Goal: Task Accomplishment & Management: Manage account settings

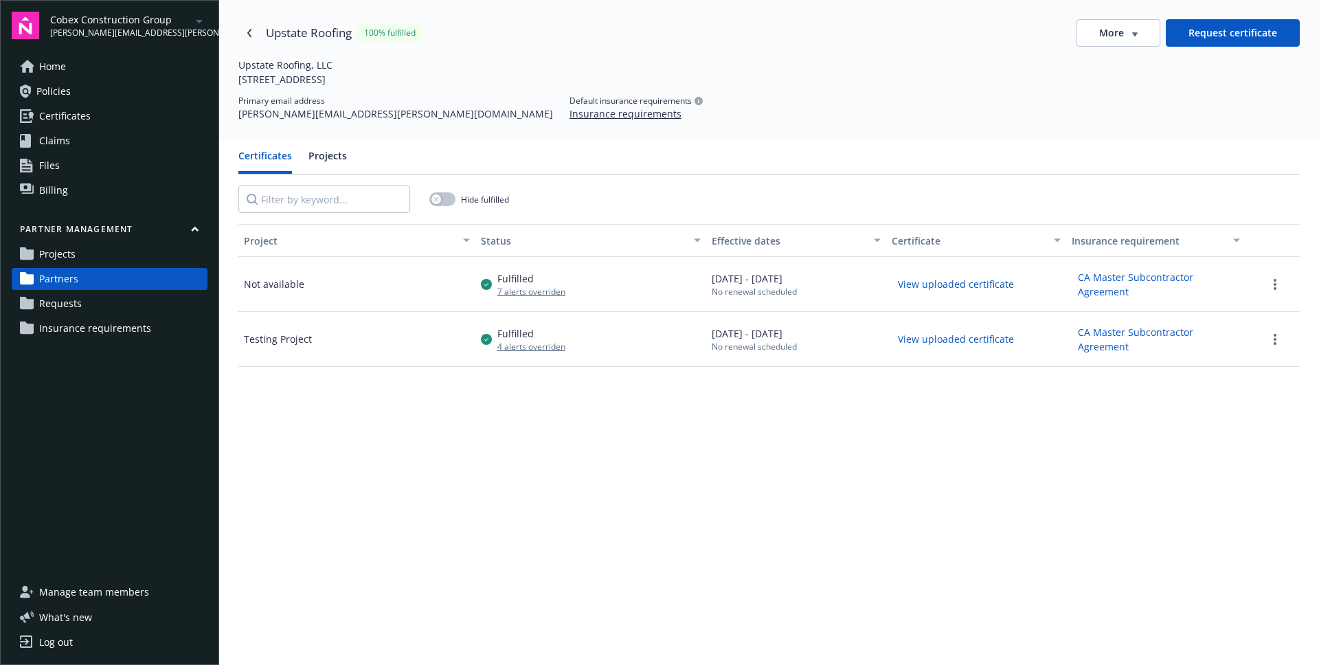
click at [83, 256] on link "Projects" at bounding box center [110, 254] width 196 height 22
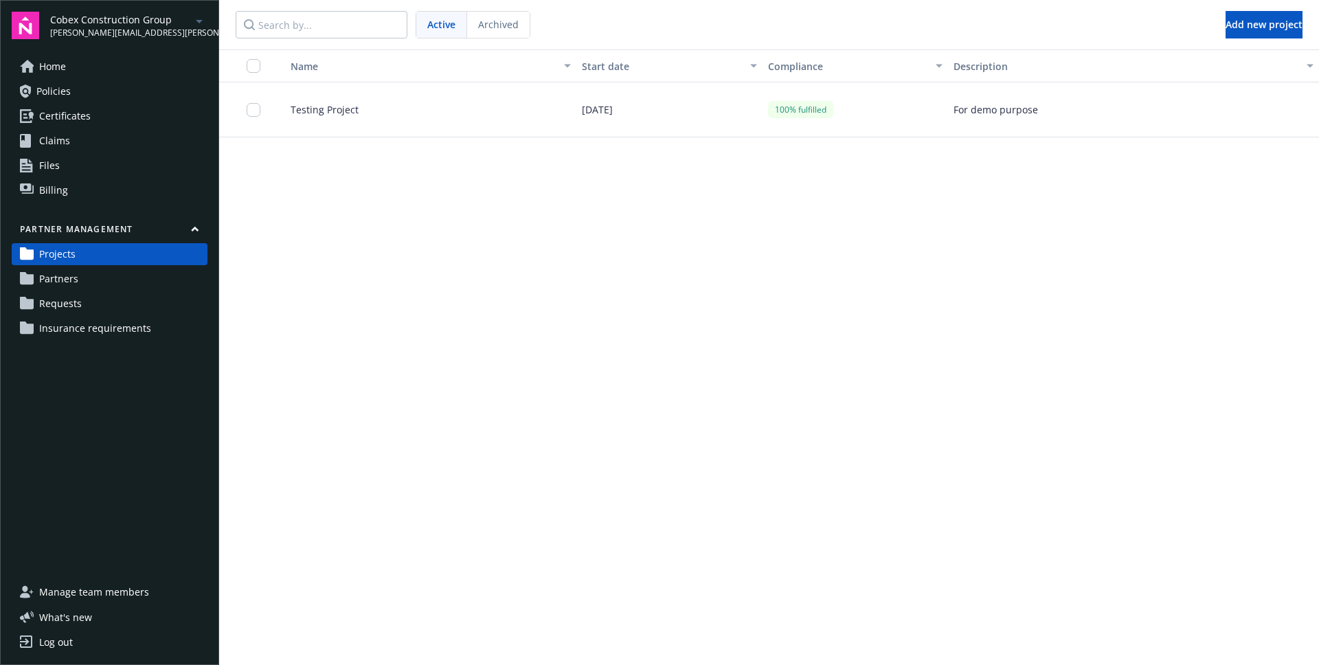
click at [69, 277] on span "Partners" at bounding box center [58, 279] width 39 height 22
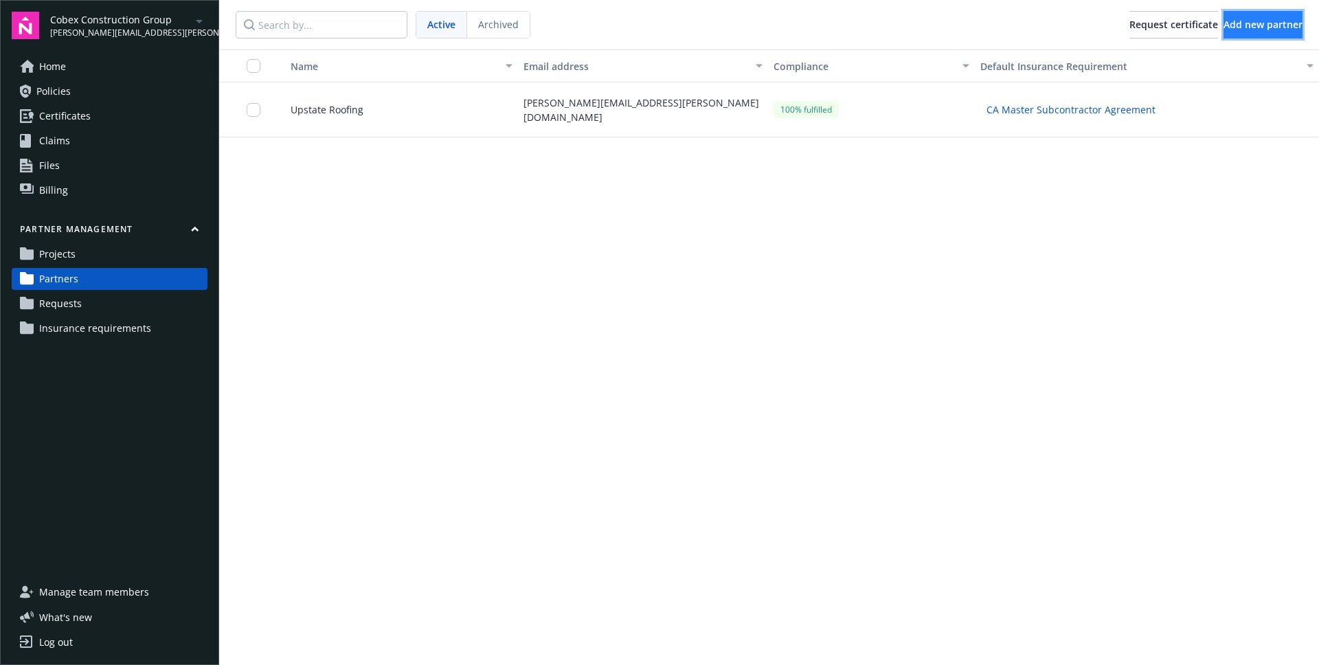
click at [1227, 33] on button "Add new partner" at bounding box center [1262, 24] width 79 height 27
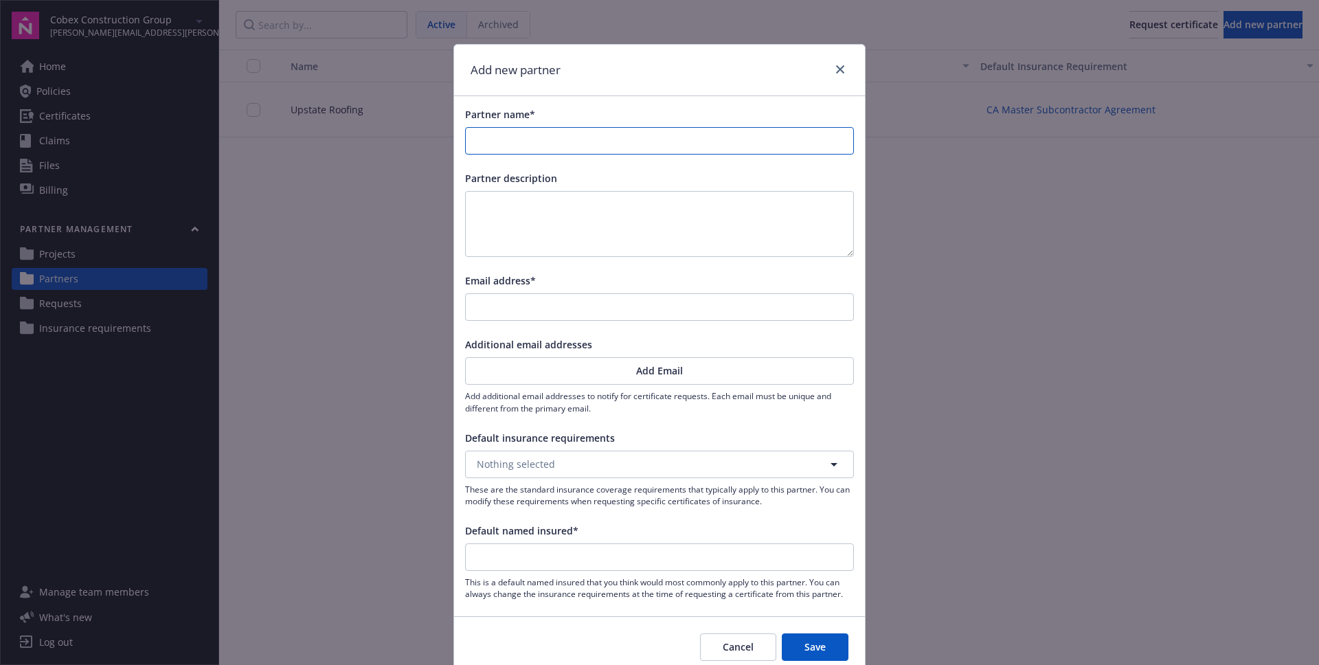
click at [516, 139] on input "Partner name*" at bounding box center [659, 141] width 387 height 26
type input "a"
type input "as"
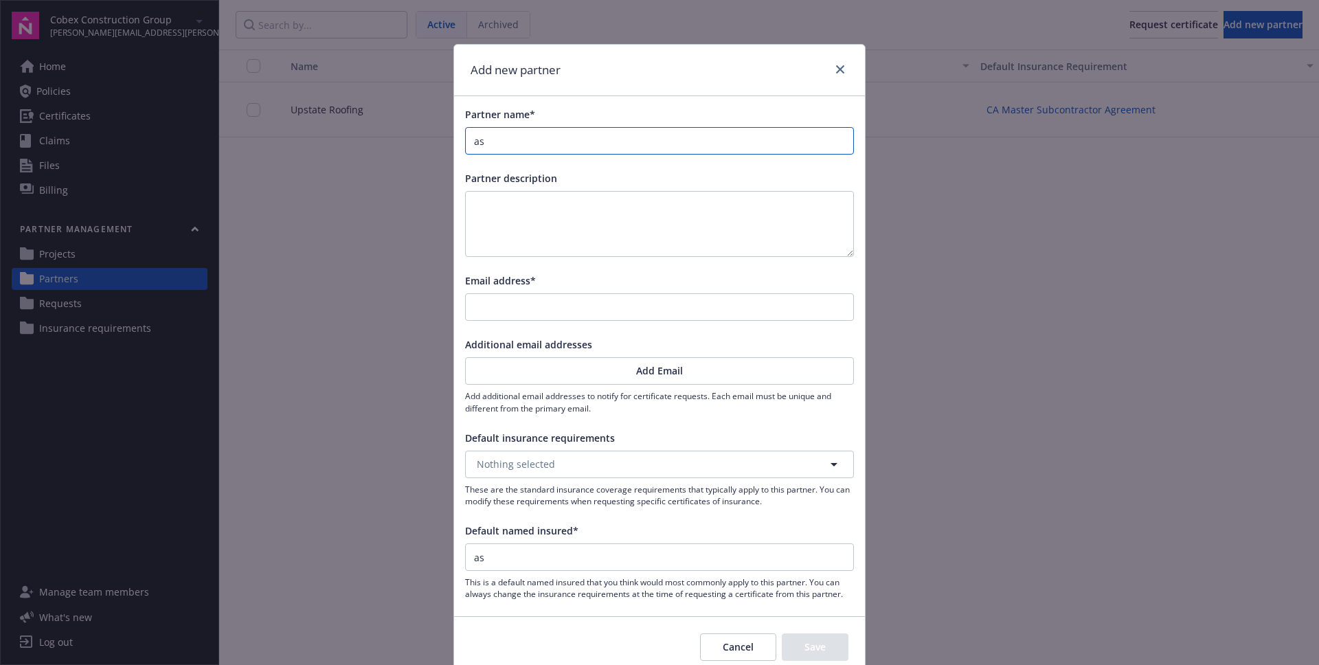
type input "asd"
type input "asdf"
type input "asdfs"
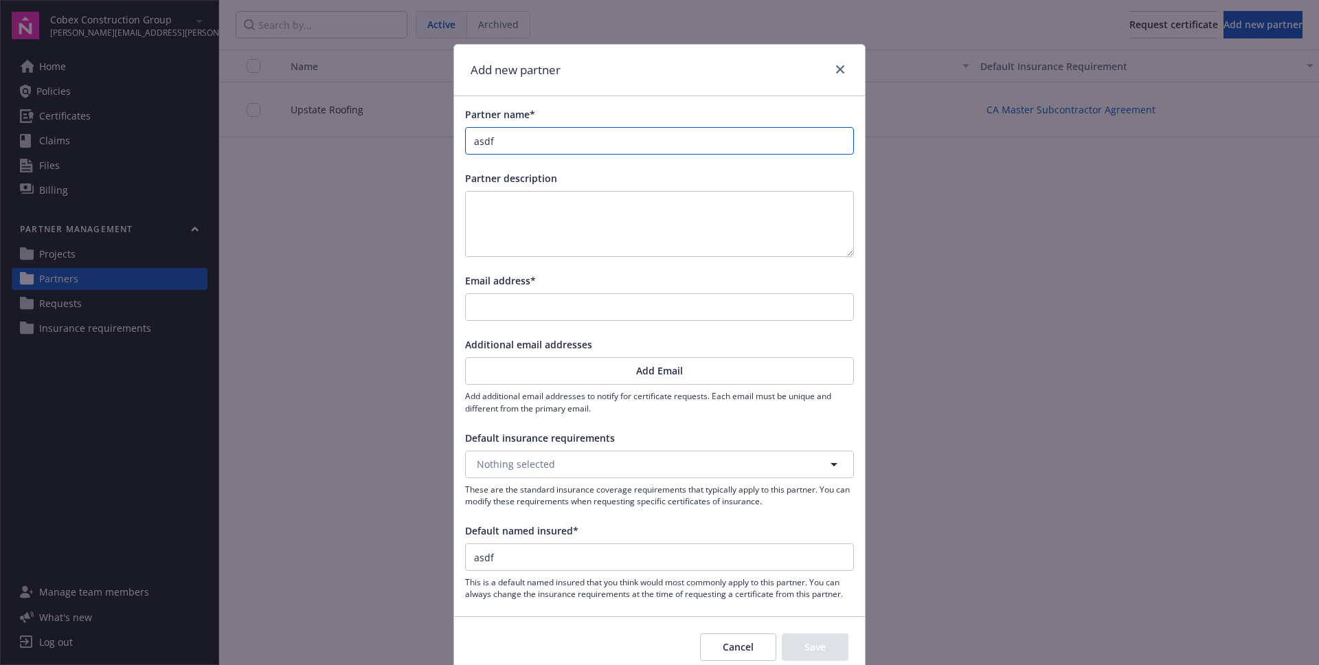
type input "asdfs"
type input "asdfsa"
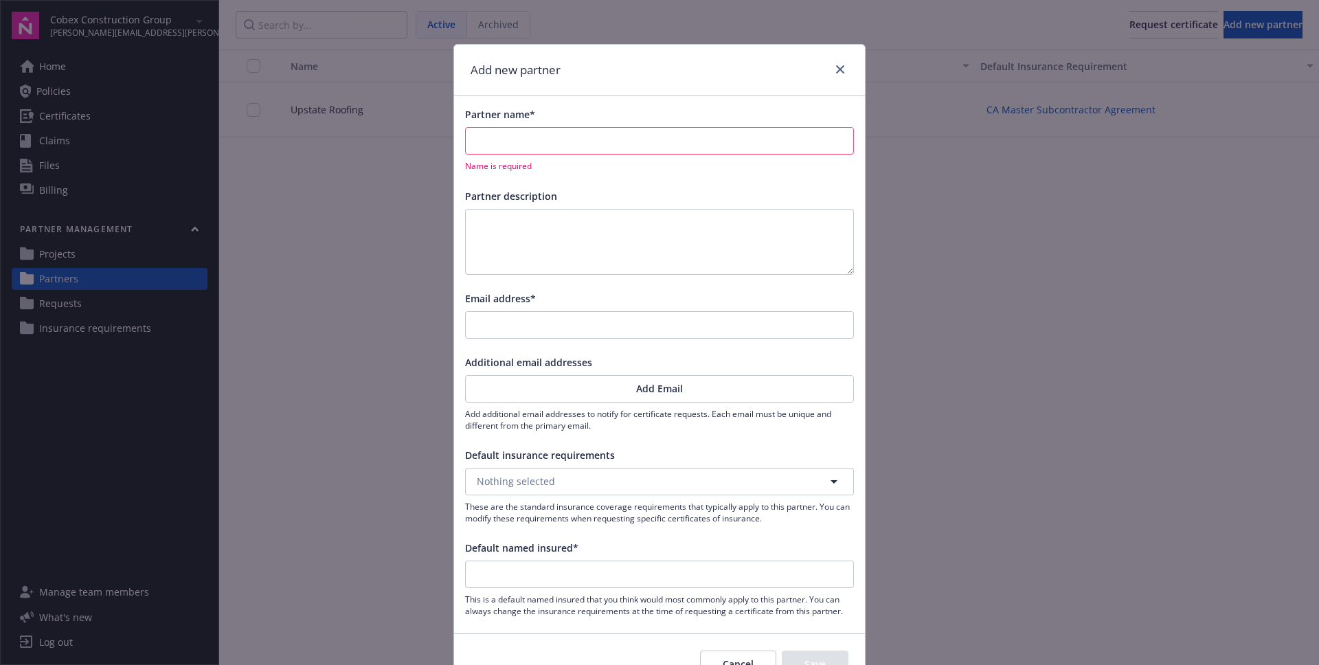
click at [645, 98] on div "Partner name* Name is required Partner description Email address* Additional em…" at bounding box center [659, 362] width 411 height 532
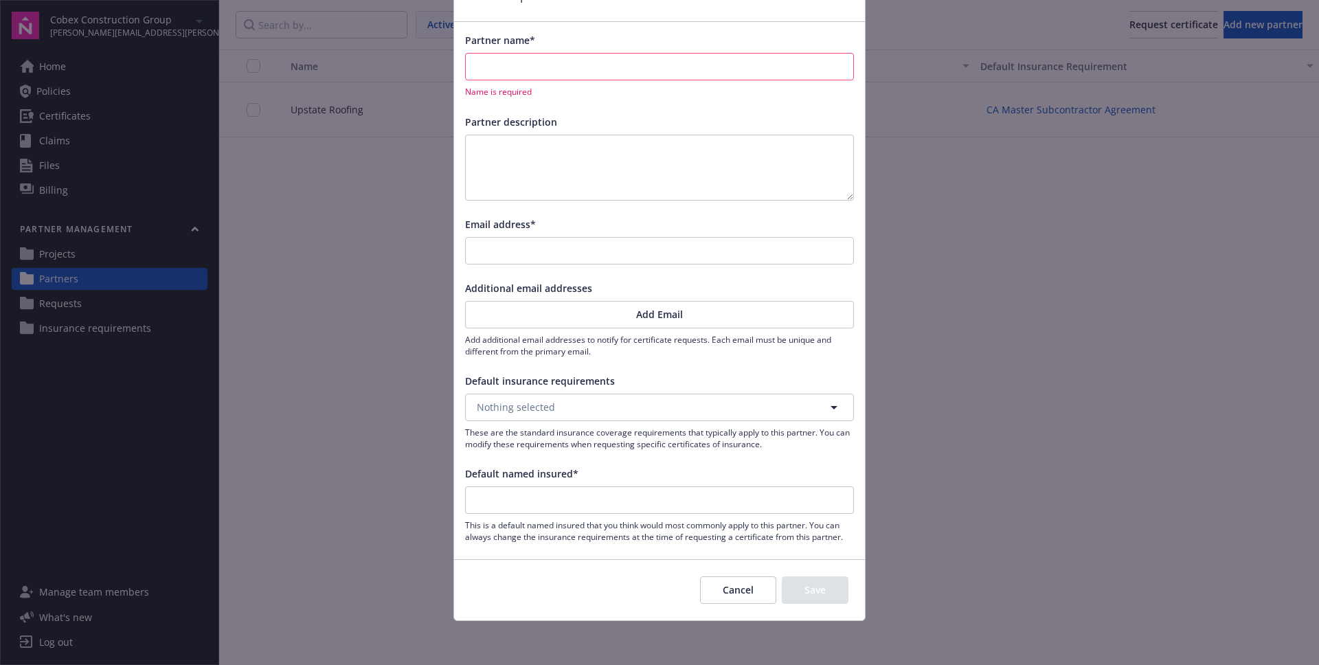
click at [750, 591] on button "Cancel" at bounding box center [738, 589] width 76 height 27
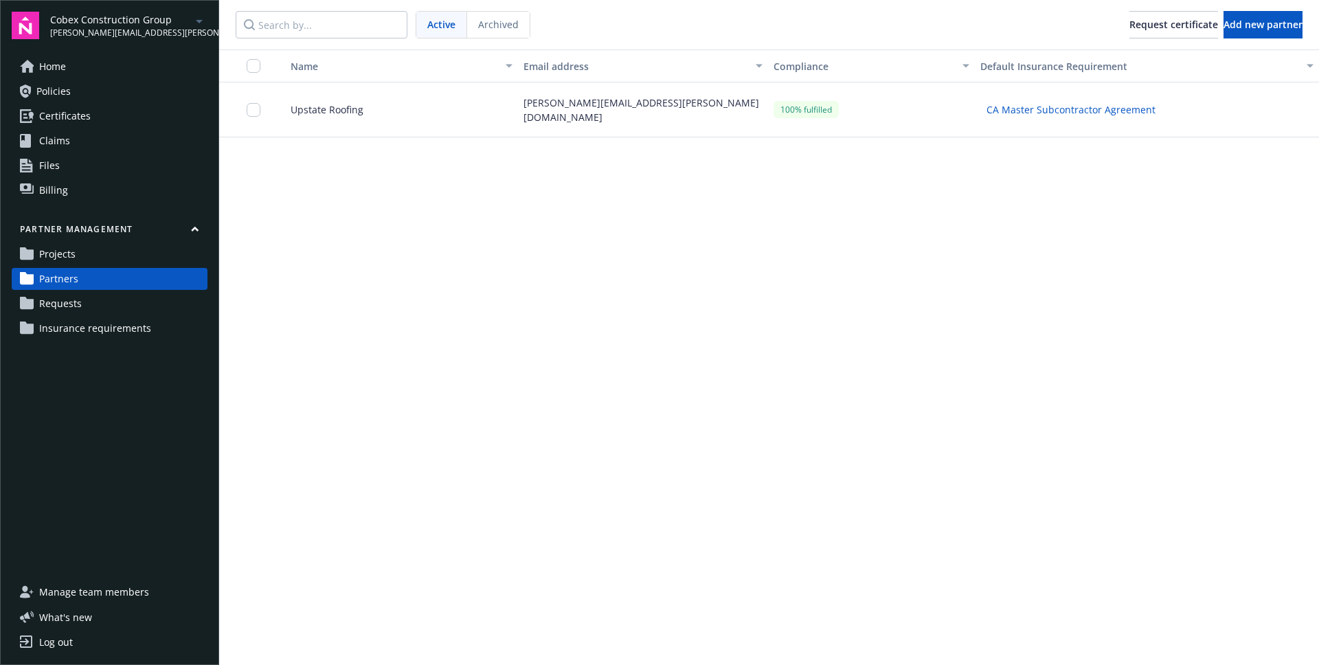
click at [719, 563] on div "Name Email address Compliance Default Insurance Requirement Upstate Roofing joe…" at bounding box center [769, 356] width 1100 height 615
click at [532, 190] on div "Name Email address Compliance Default Insurance Requirement Upstate Roofing joe…" at bounding box center [769, 356] width 1100 height 615
click at [606, 9] on nav "Active Archived Request certificate Add new partner" at bounding box center [769, 24] width 1100 height 49
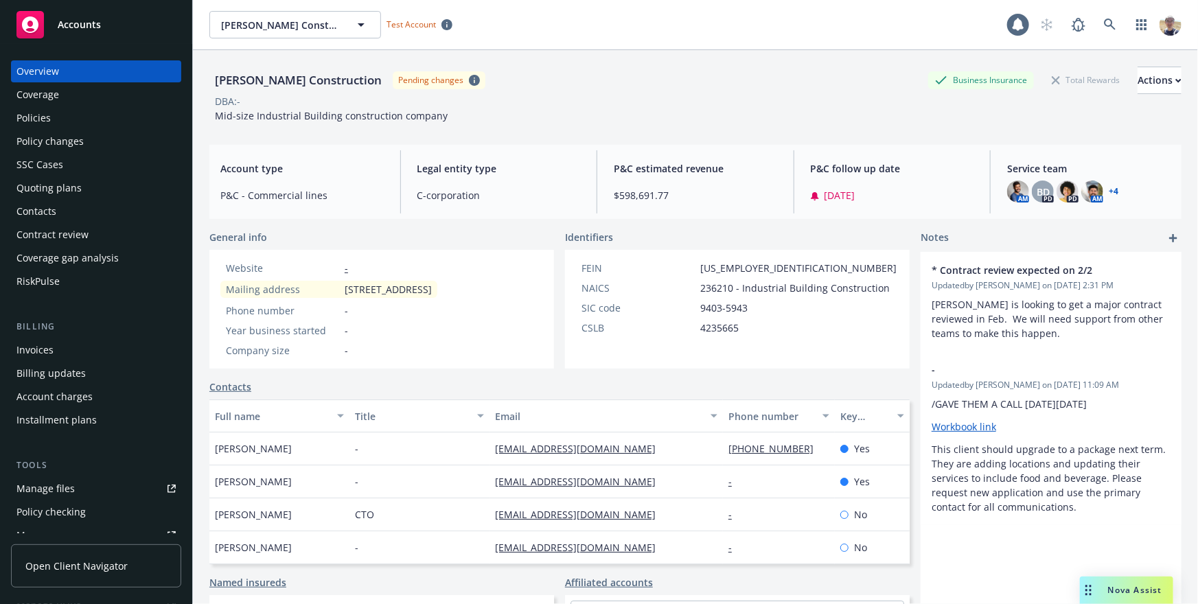
click at [100, 559] on span "Open Client Navigator" at bounding box center [76, 566] width 102 height 14
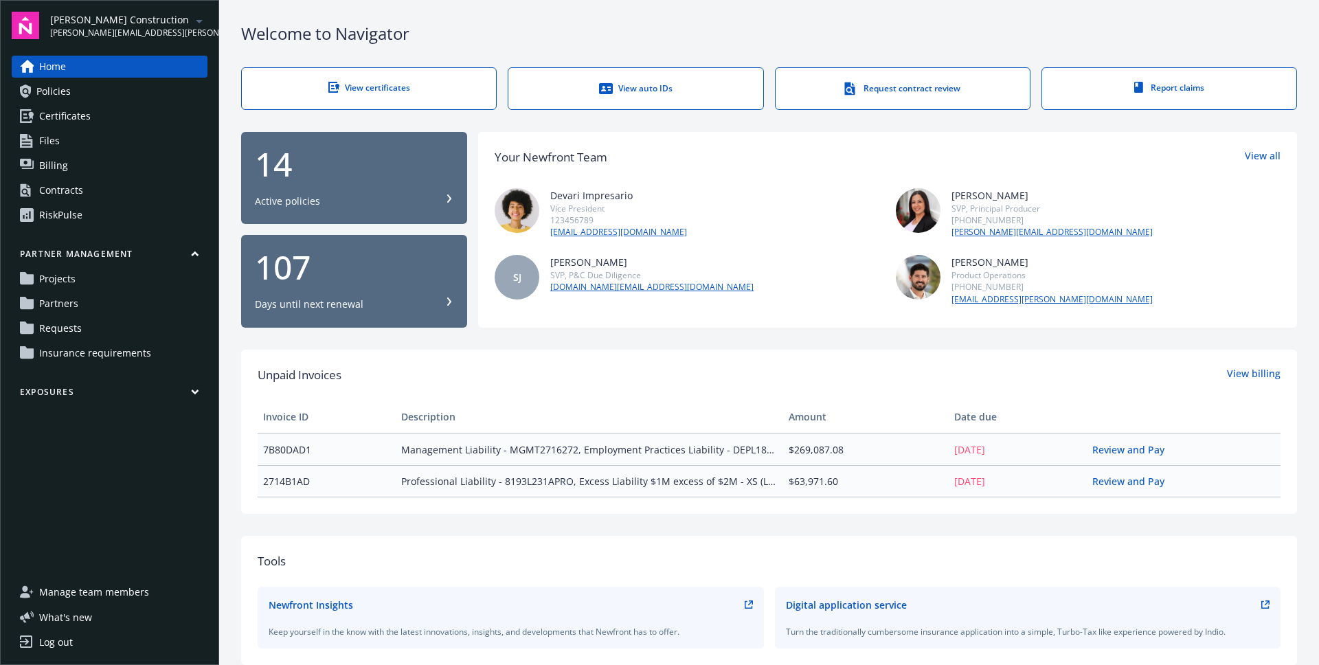
click at [96, 332] on link "Requests" at bounding box center [110, 328] width 196 height 22
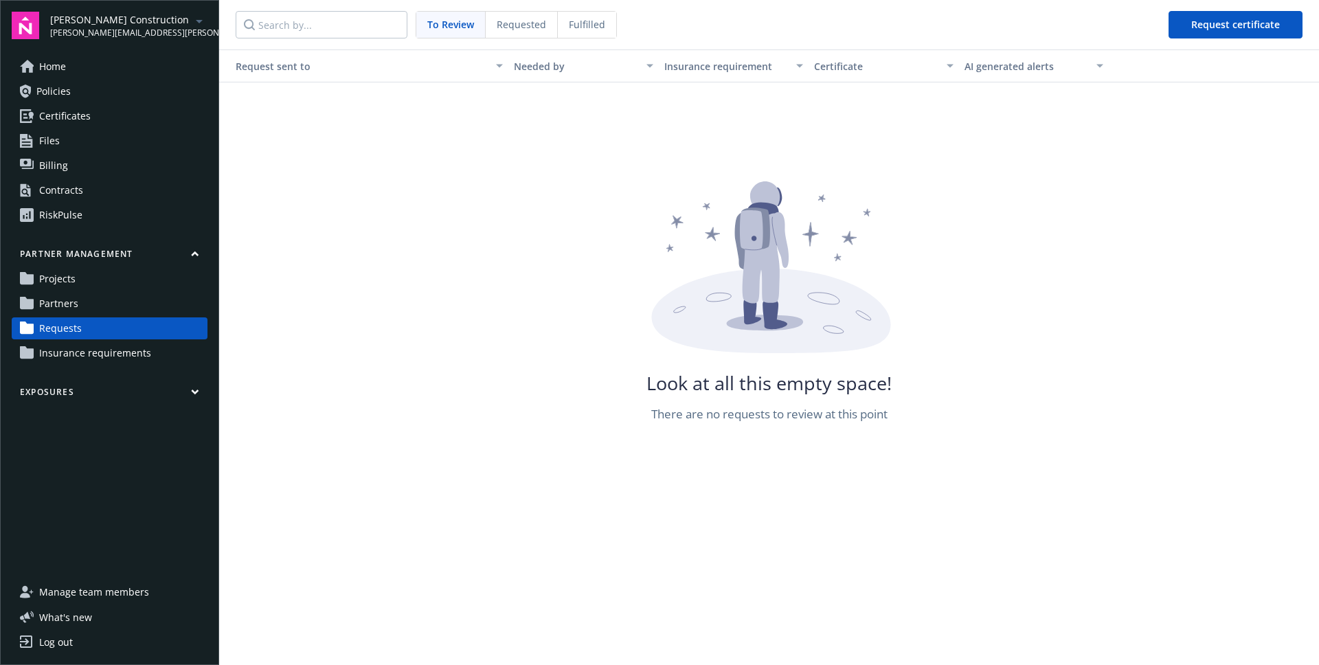
click at [102, 305] on link "Partners" at bounding box center [110, 304] width 196 height 22
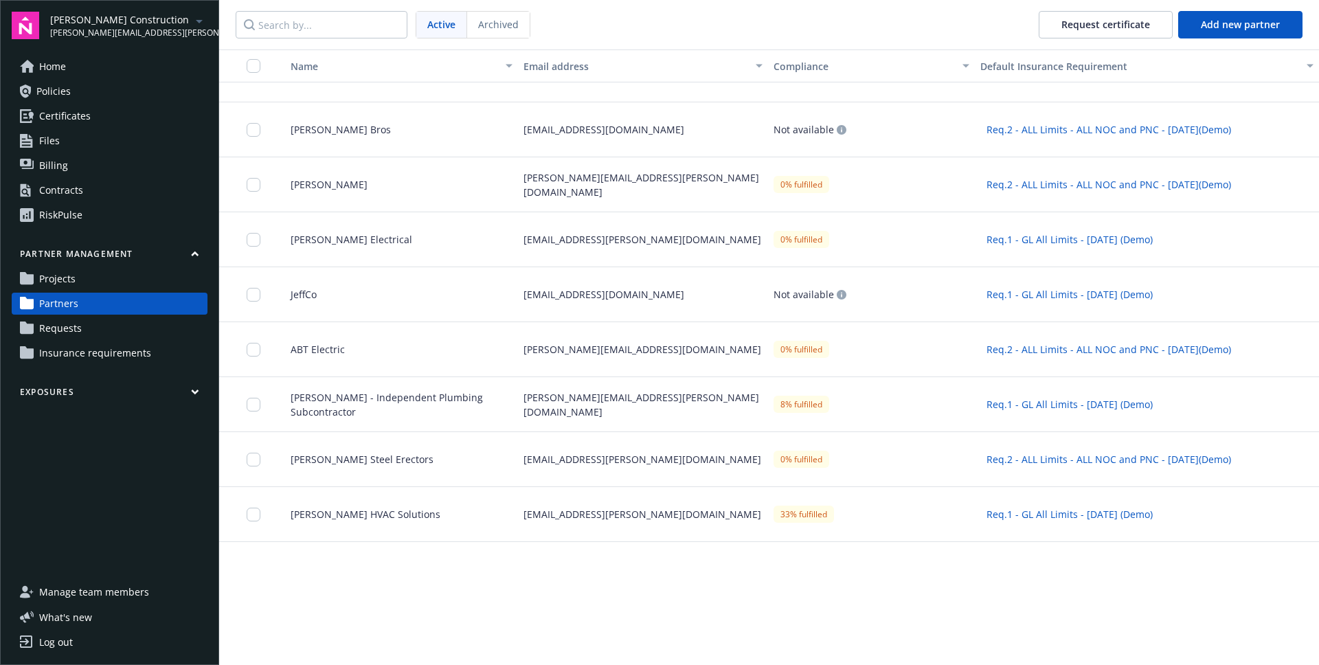
scroll to position [407, 0]
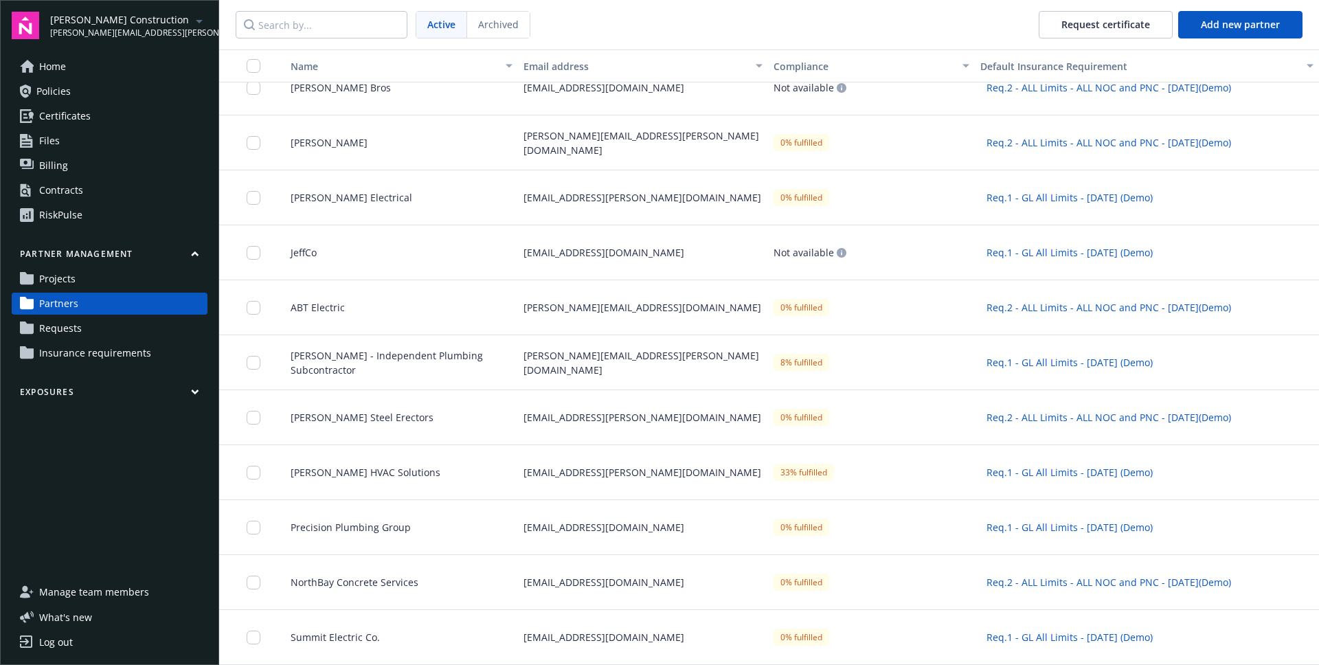
click at [457, 358] on span "Jane Hansen - Independent Plumbing Subcontractor" at bounding box center [396, 362] width 233 height 29
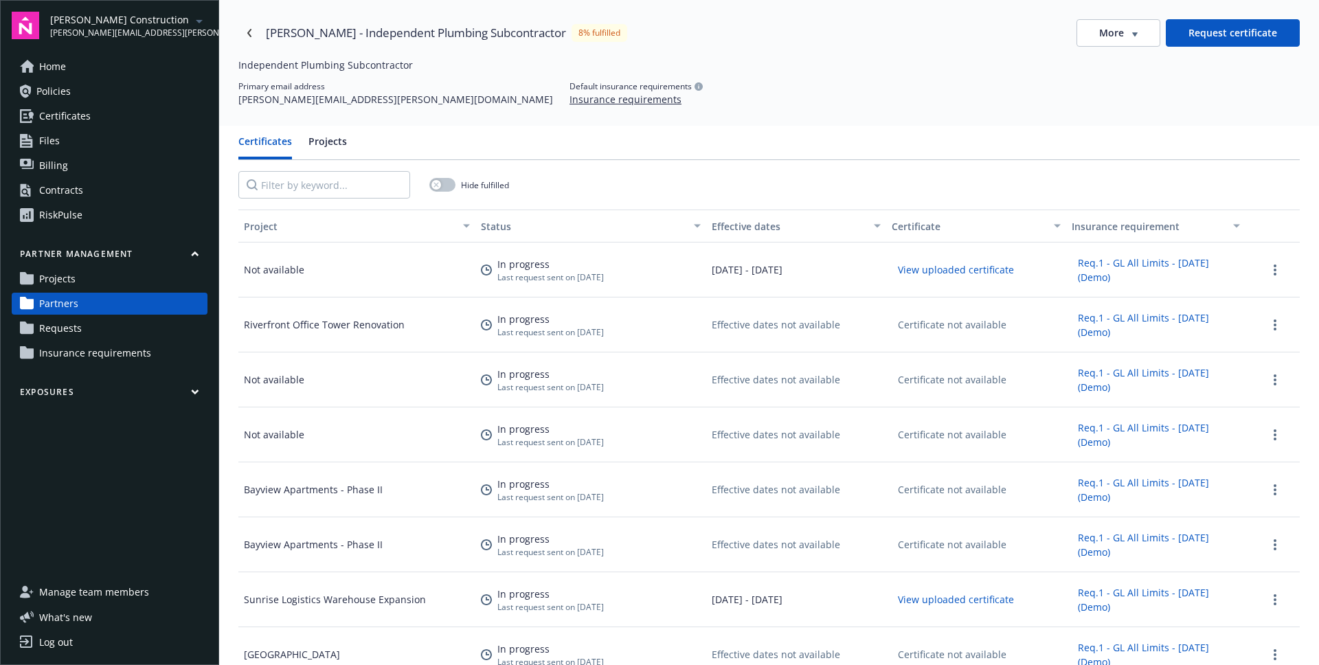
click at [1253, 23] on button "Request certificate" at bounding box center [1232, 32] width 134 height 27
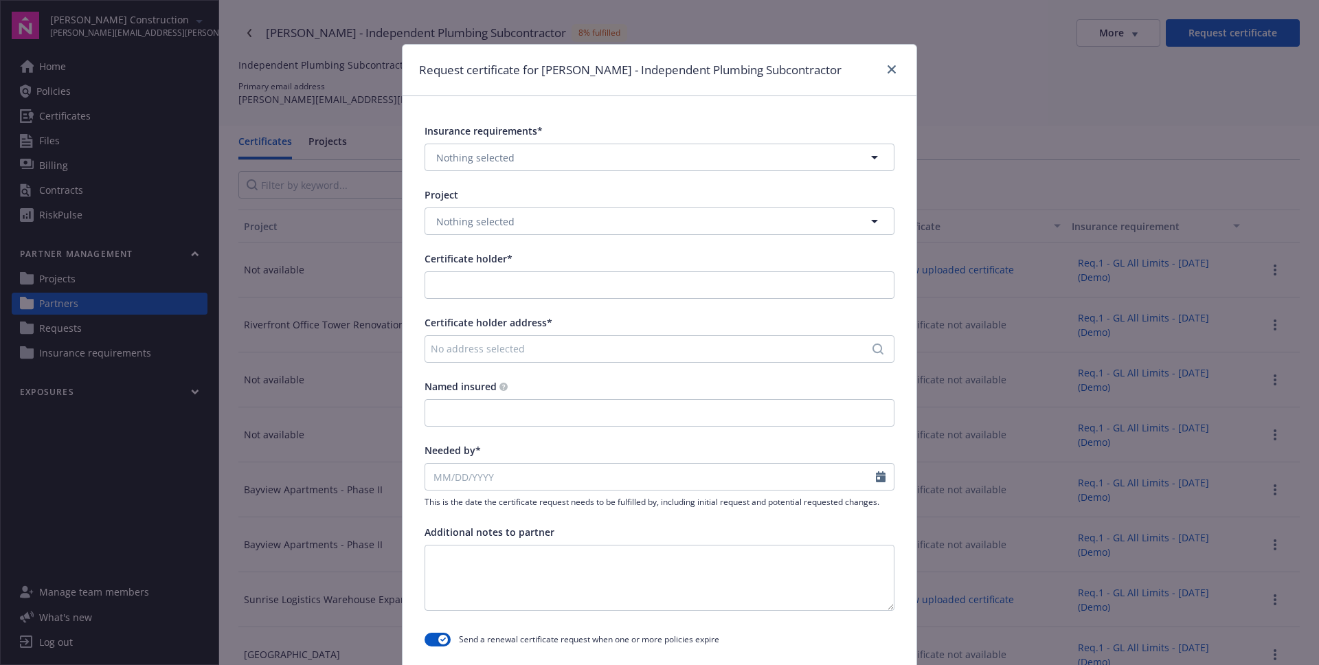
type input "Jane Hansen"
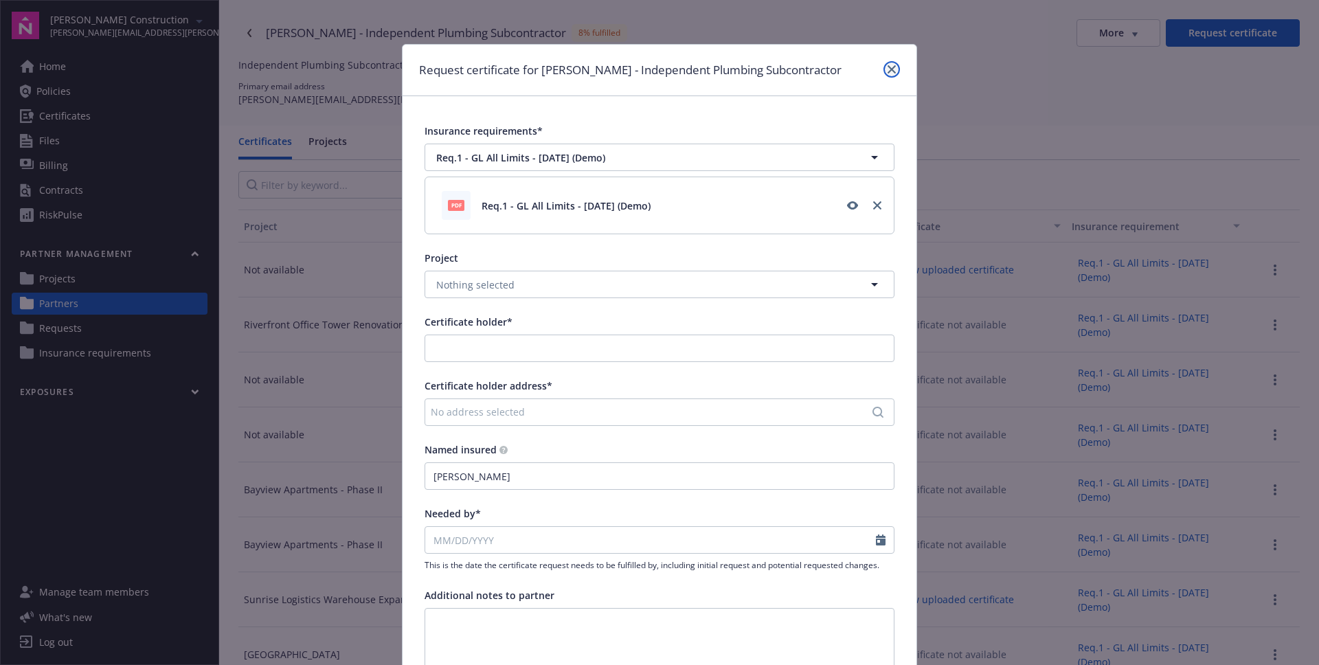
click at [889, 71] on icon "close" at bounding box center [891, 69] width 8 height 8
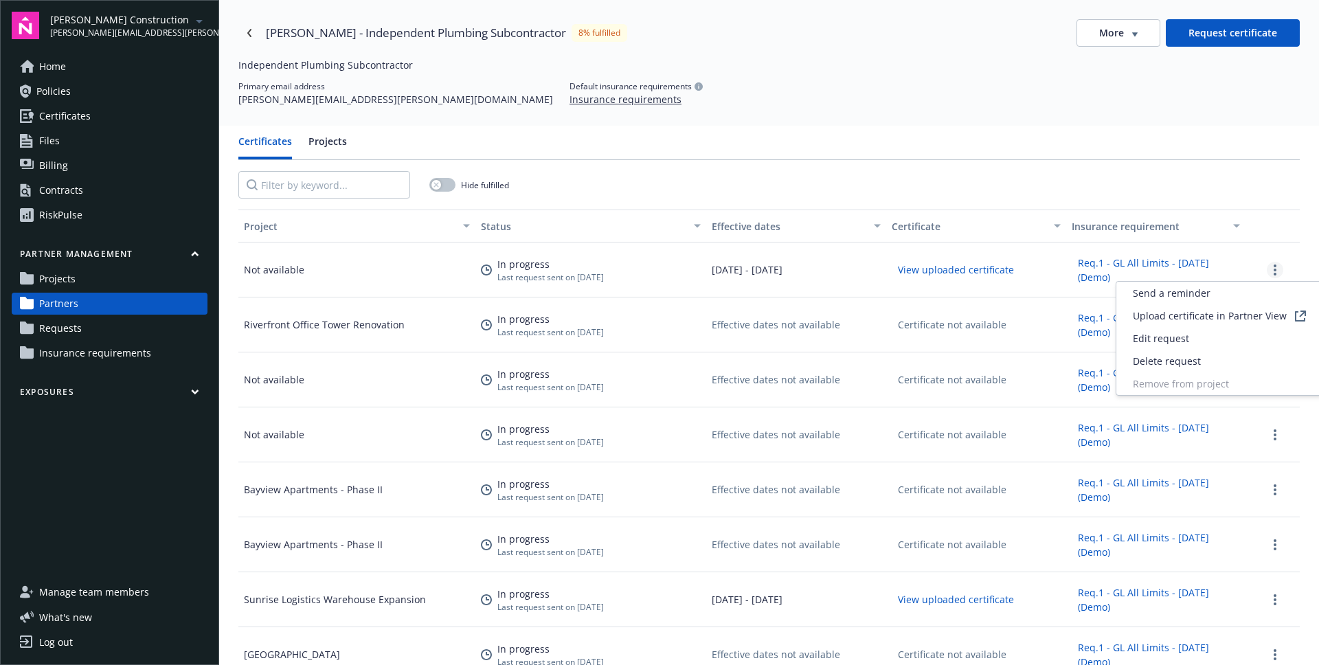
click at [1279, 264] on link "more" at bounding box center [1274, 270] width 16 height 16
click at [1248, 319] on span "Upload certificate in Partner View" at bounding box center [1209, 315] width 154 height 14
click at [1024, 288] on div "View uploaded certificate" at bounding box center [976, 269] width 180 height 55
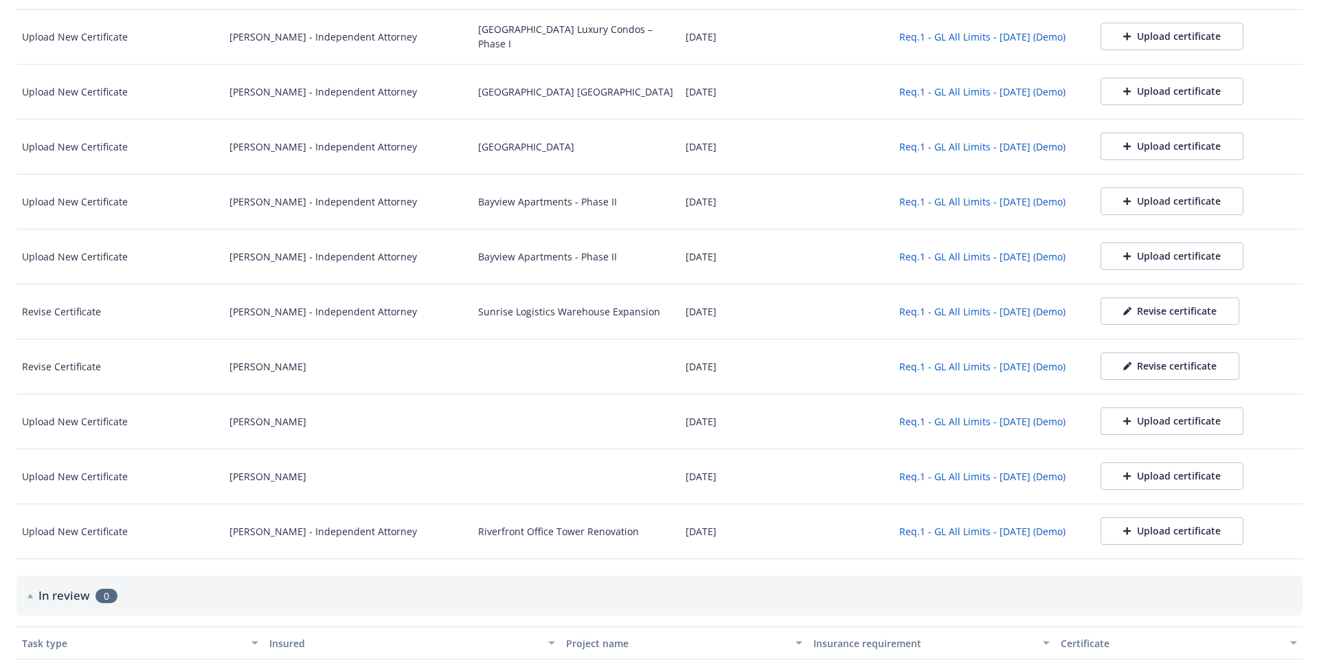
scroll to position [275, 0]
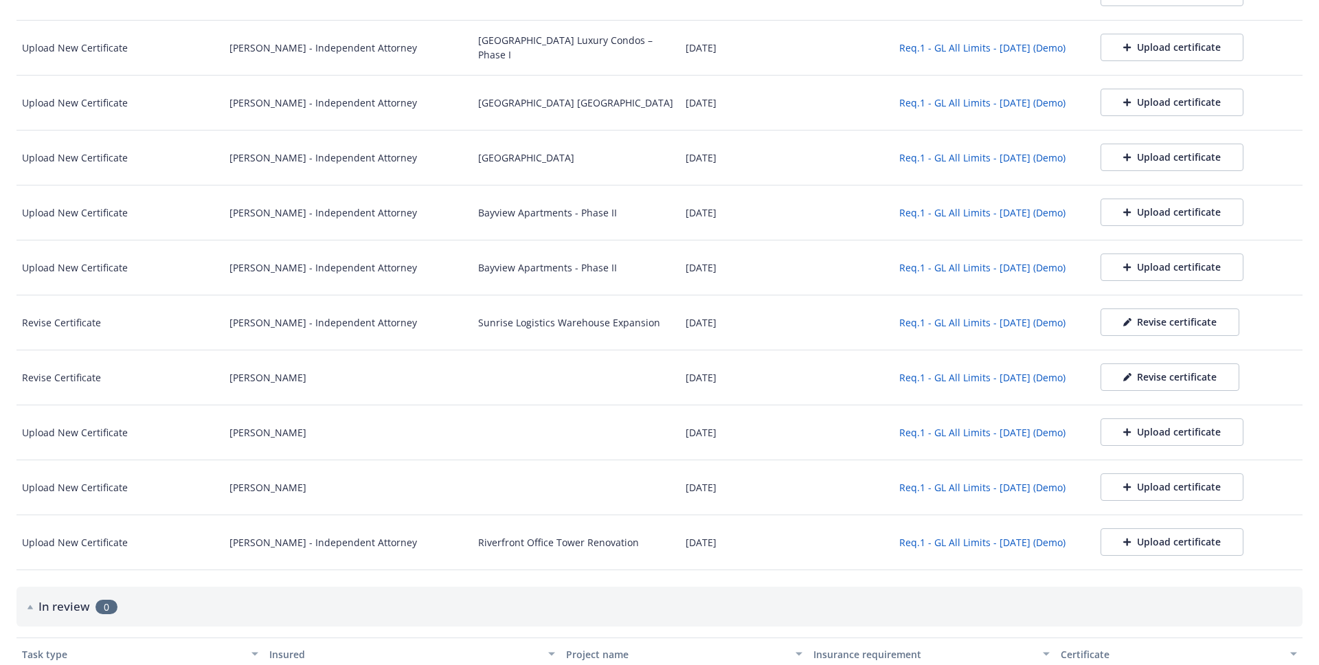
click at [1135, 323] on div "Revise certificate" at bounding box center [1169, 322] width 93 height 14
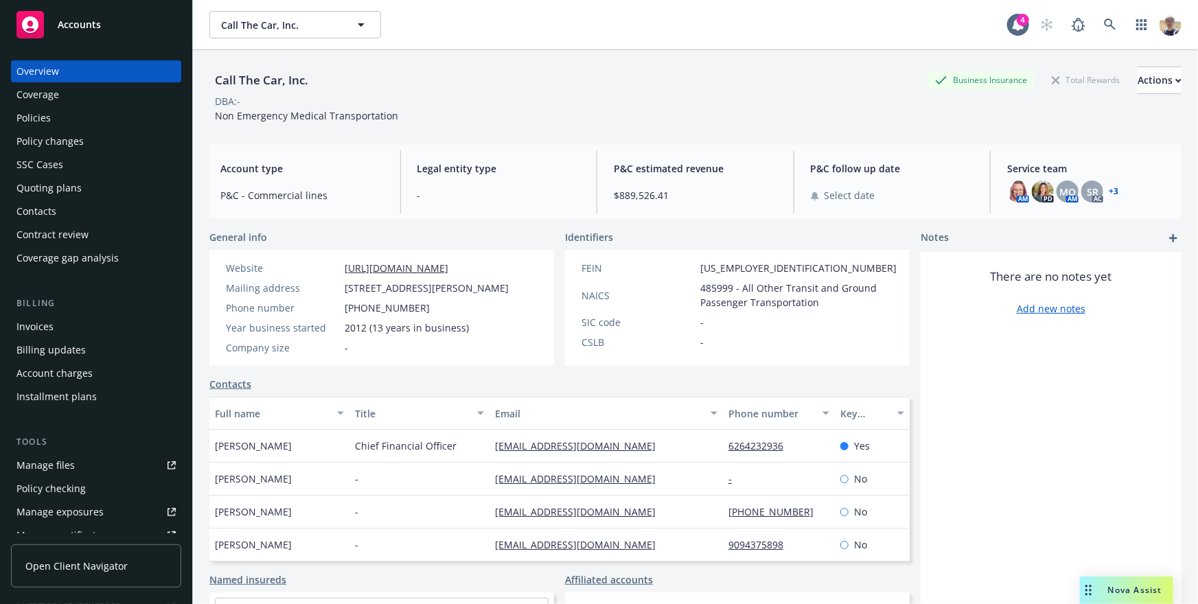
scroll to position [337, 0]
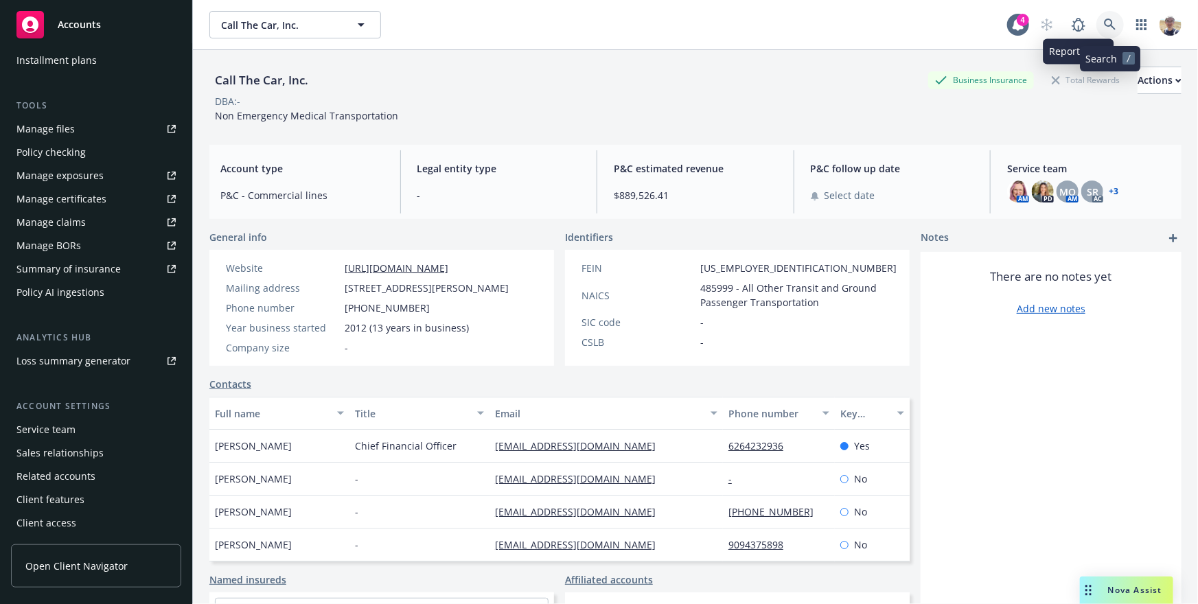
click at [1106, 26] on icon at bounding box center [1110, 25] width 12 height 12
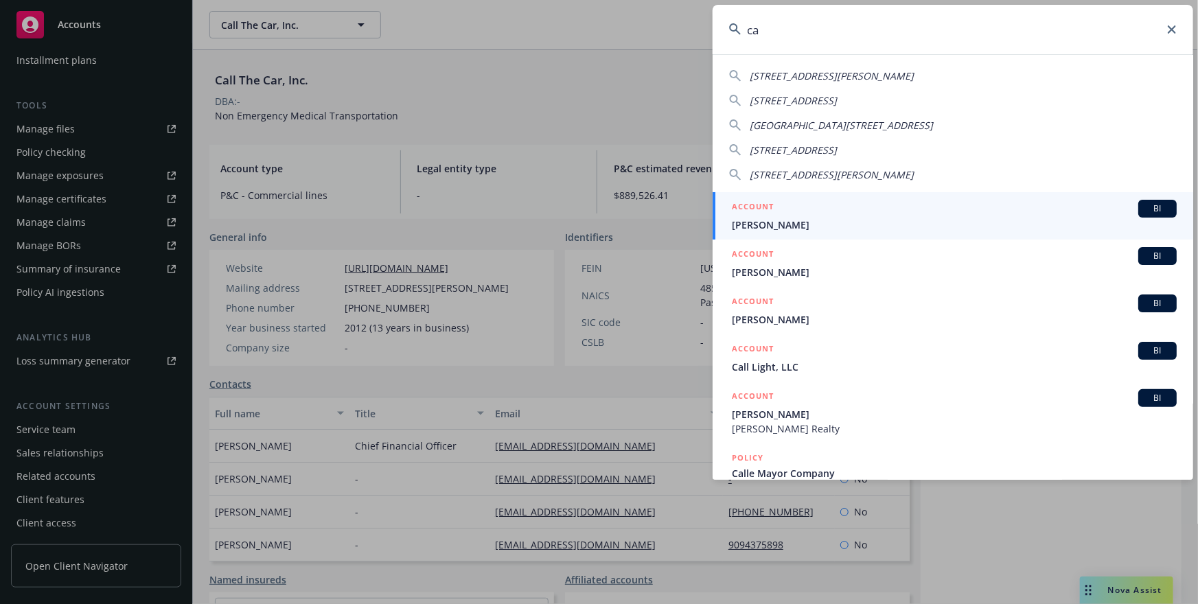
type input "c"
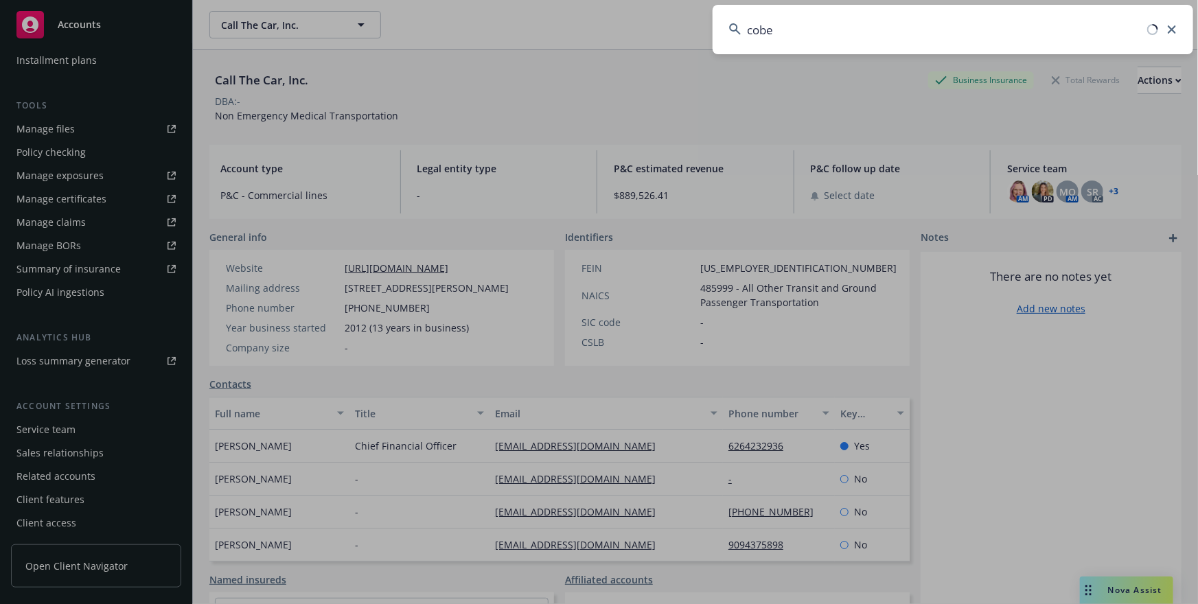
type input "cobex"
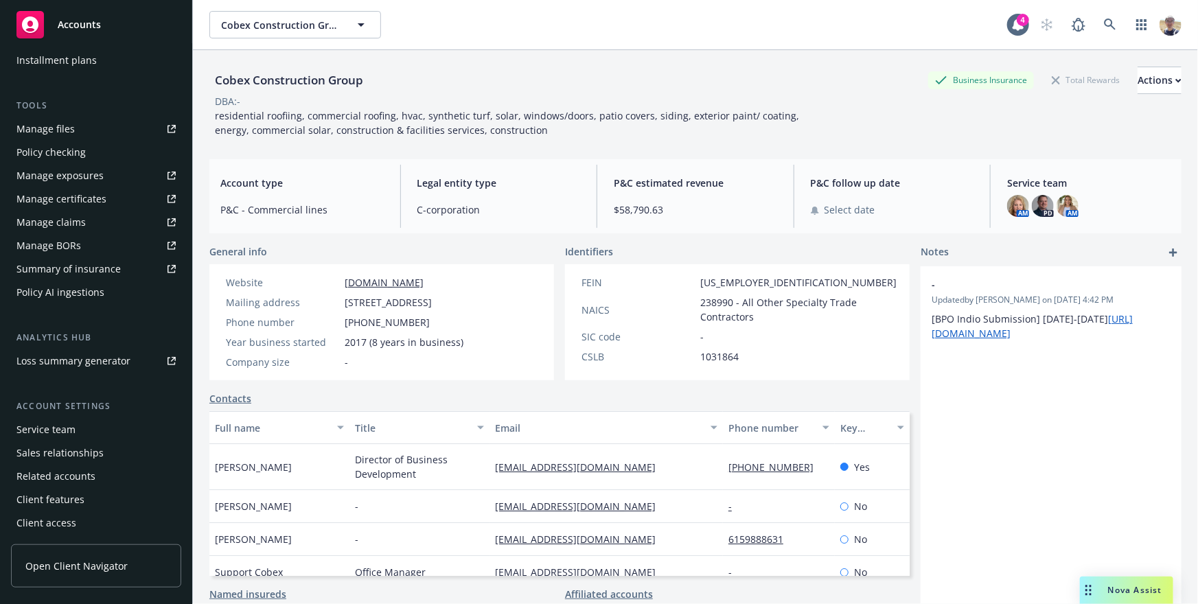
click at [93, 582] on link "Open Client Navigator" at bounding box center [96, 566] width 170 height 43
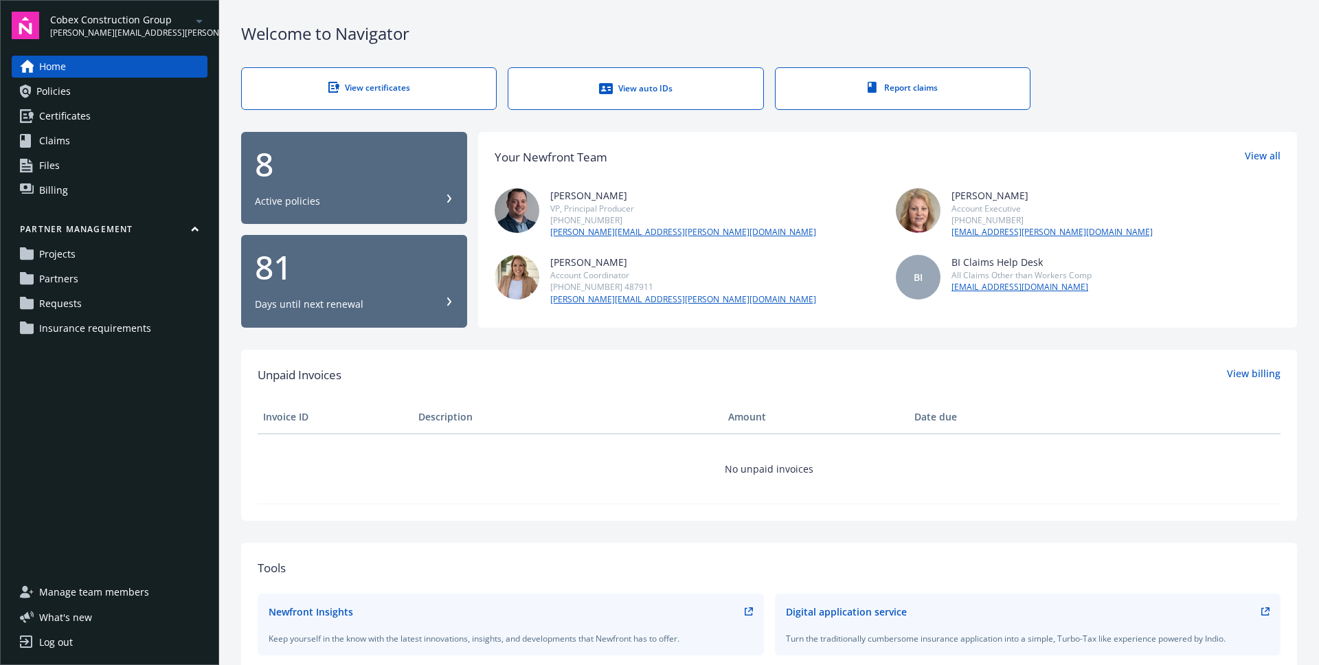
click at [117, 284] on link "Partners" at bounding box center [110, 279] width 196 height 22
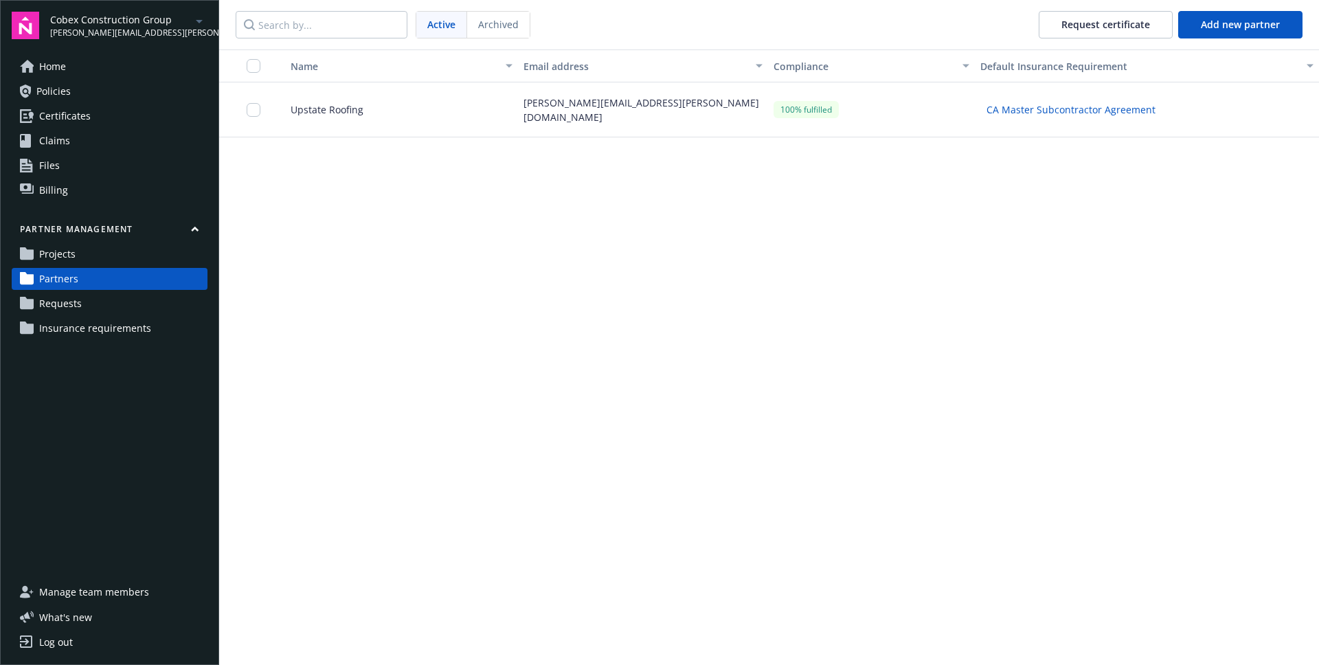
click at [410, 106] on div "Upstate Roofing" at bounding box center [396, 109] width 244 height 55
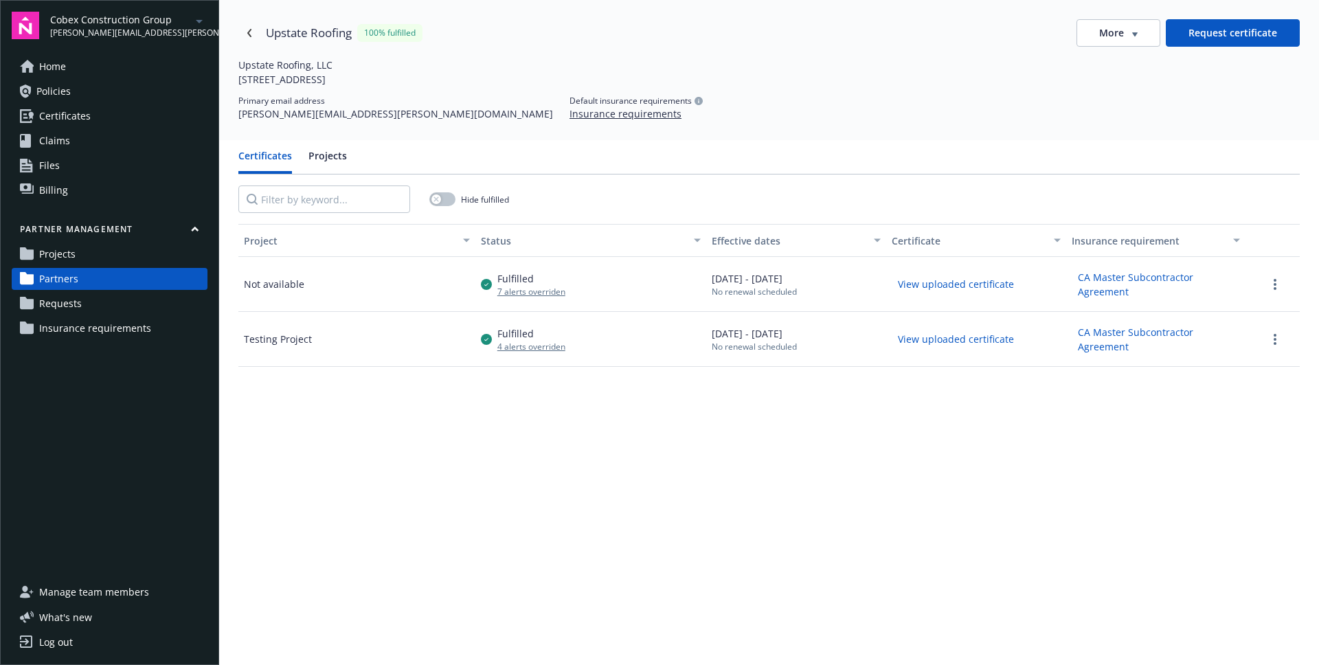
click at [1242, 36] on button "Request certificate" at bounding box center [1232, 32] width 134 height 27
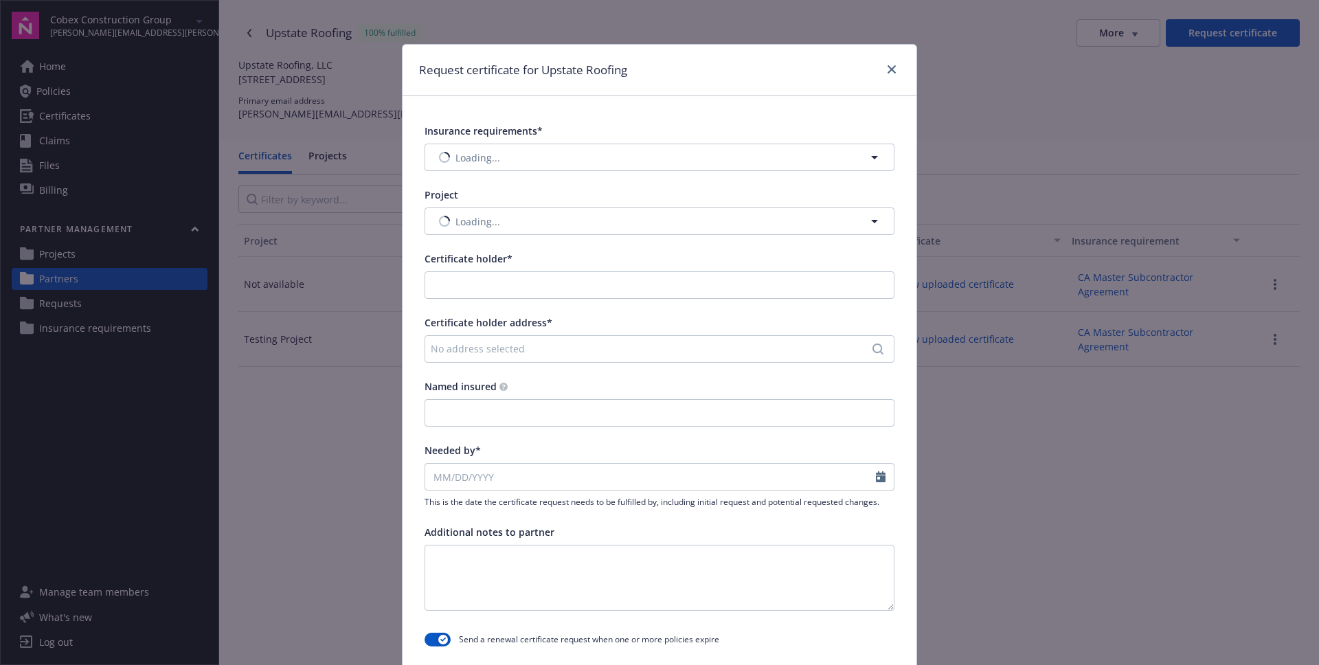
type input "Upstate Roofing"
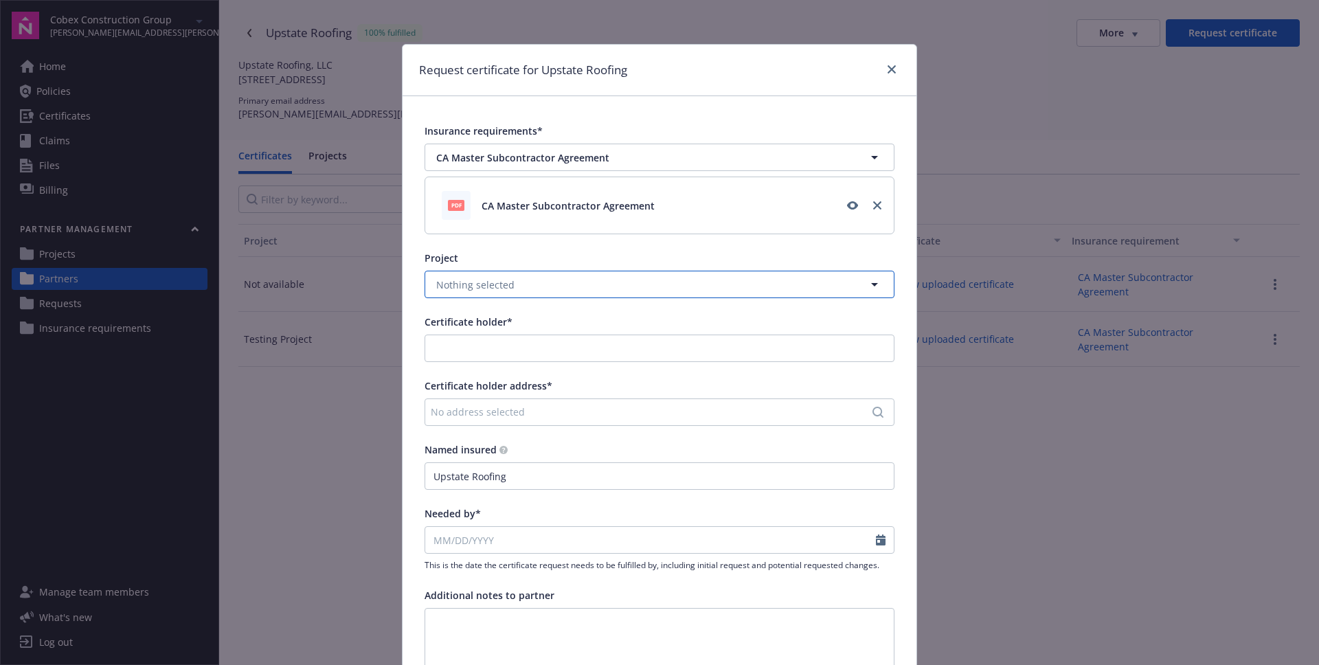
click at [538, 280] on button "Nothing selected" at bounding box center [659, 284] width 470 height 27
click at [580, 260] on div "Project" at bounding box center [659, 258] width 470 height 14
click at [494, 356] on input "Certificate holder*" at bounding box center [659, 348] width 468 height 26
click at [490, 378] on div "Cobex Construction Group" at bounding box center [524, 378] width 191 height 23
type input "Cobex Construction Group"
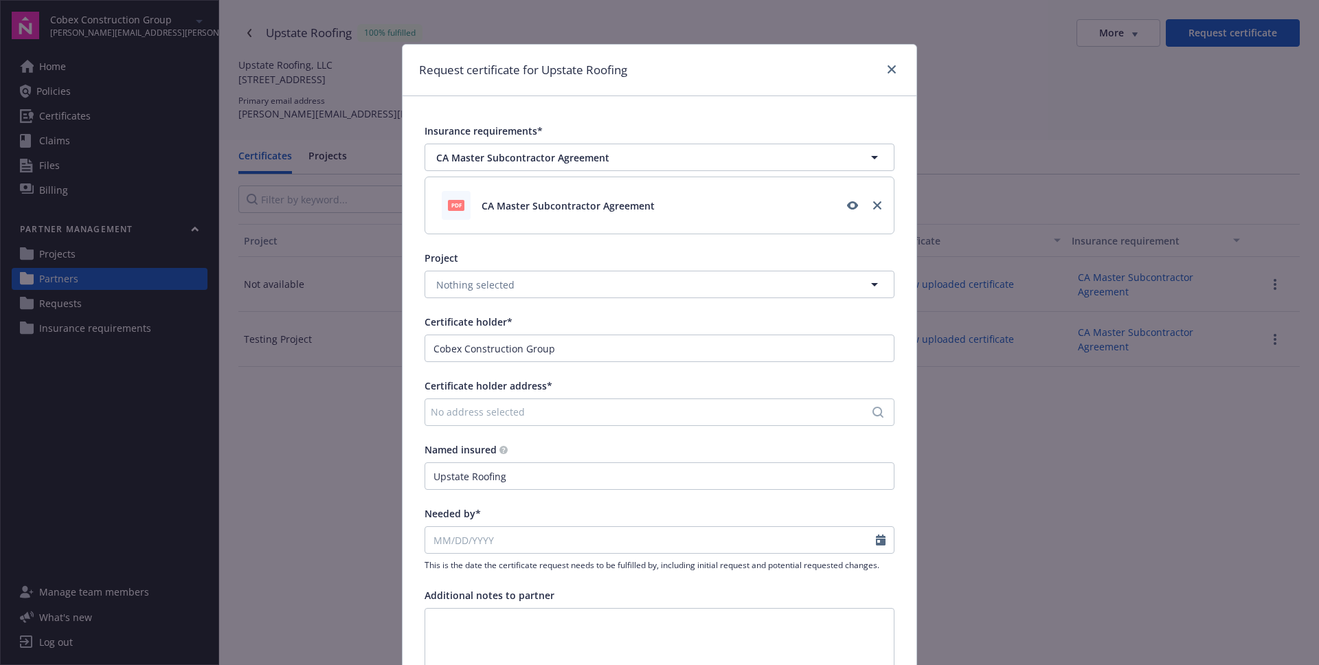
click at [483, 413] on div "No address selected" at bounding box center [653, 412] width 444 height 14
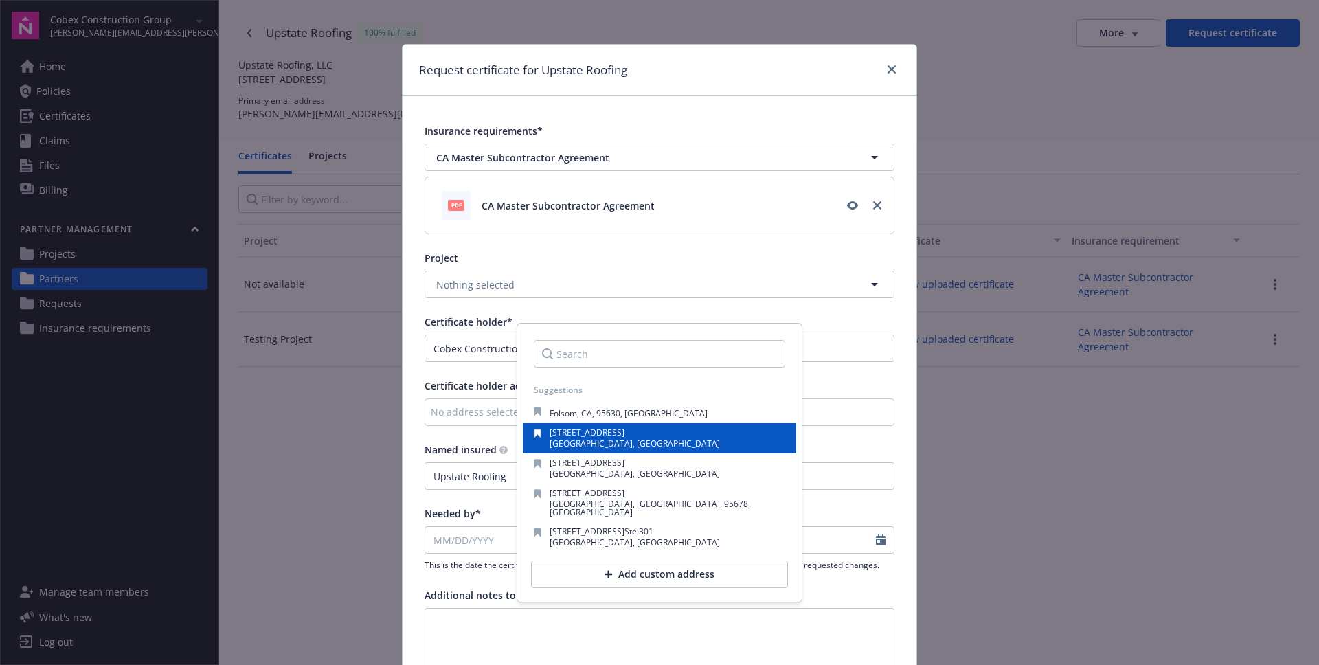
click at [593, 431] on span "150 N. Field Drive - Suite 193" at bounding box center [586, 432] width 75 height 12
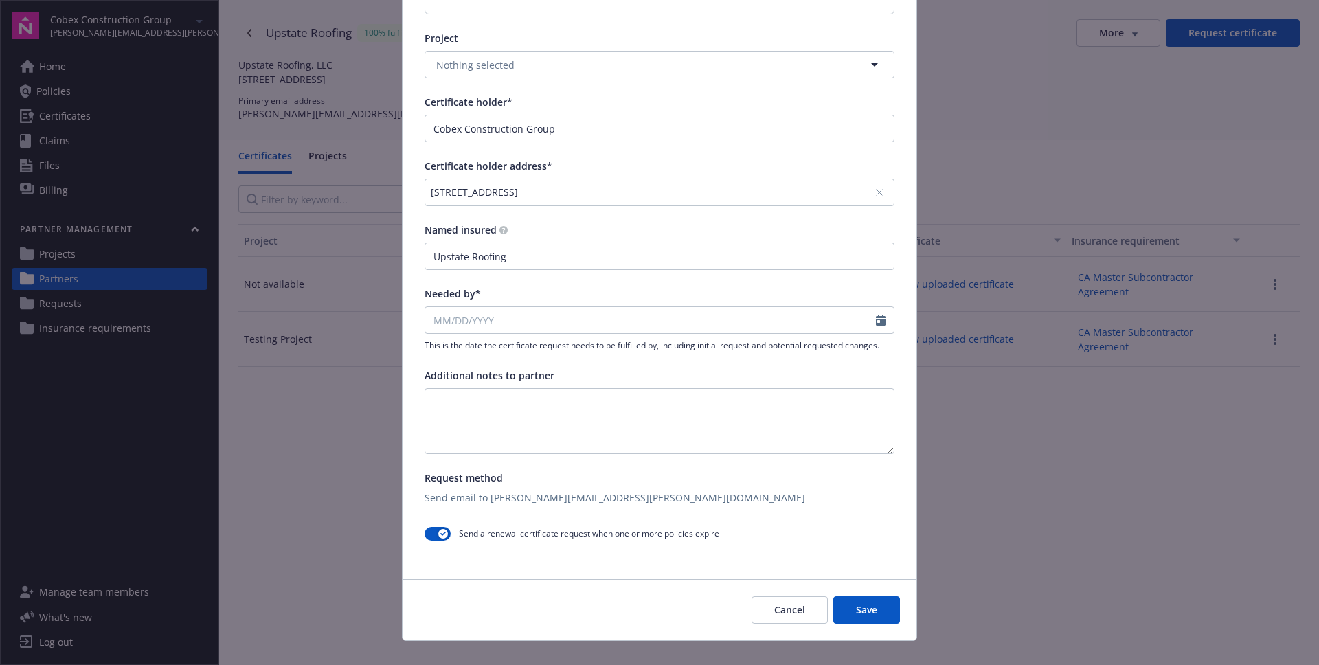
scroll to position [240, 0]
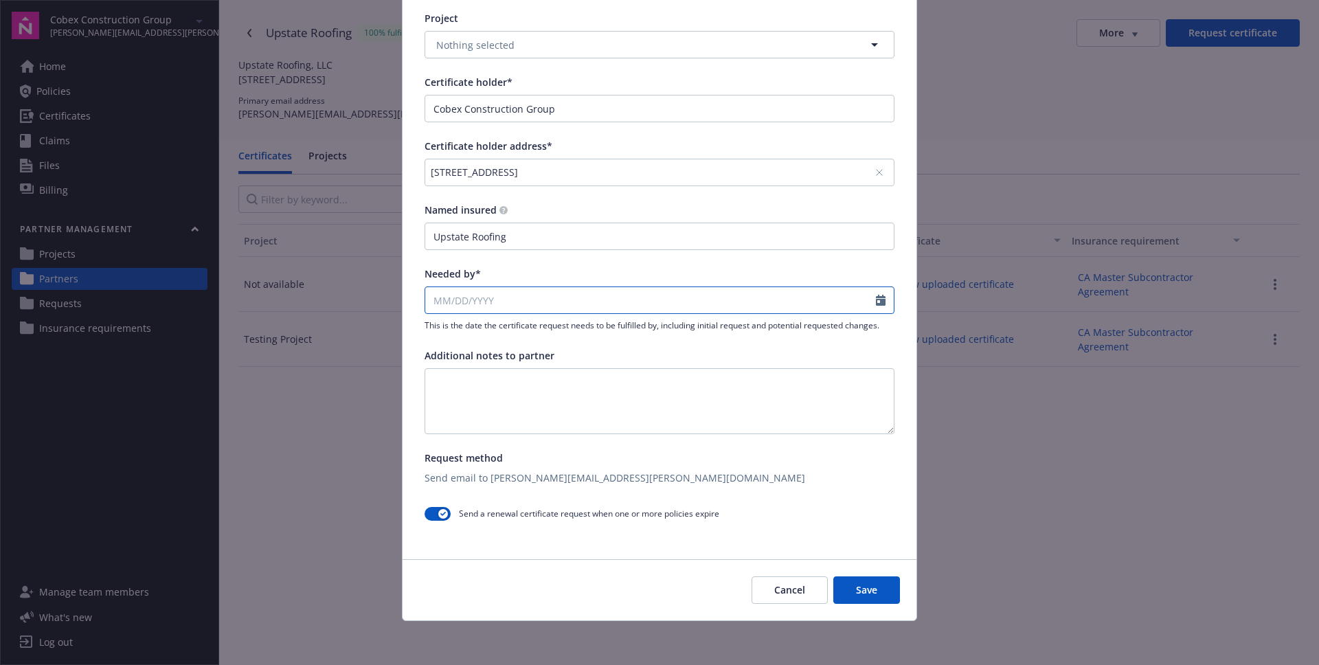
select select "9"
click at [462, 306] on input "Needed by*" at bounding box center [650, 300] width 451 height 26
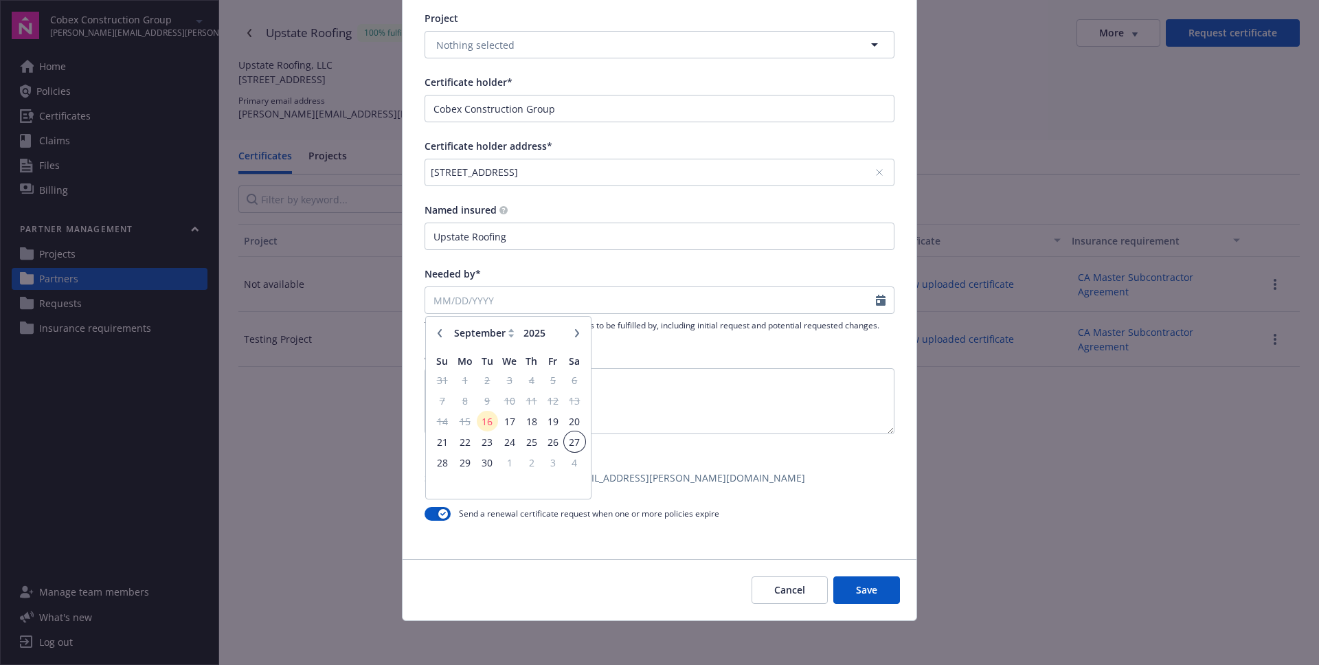
click at [579, 440] on span "27" at bounding box center [574, 441] width 19 height 17
type input "09/27/2025"
click at [435, 516] on button "button" at bounding box center [437, 514] width 26 height 14
click at [877, 587] on button "Save" at bounding box center [866, 589] width 67 height 27
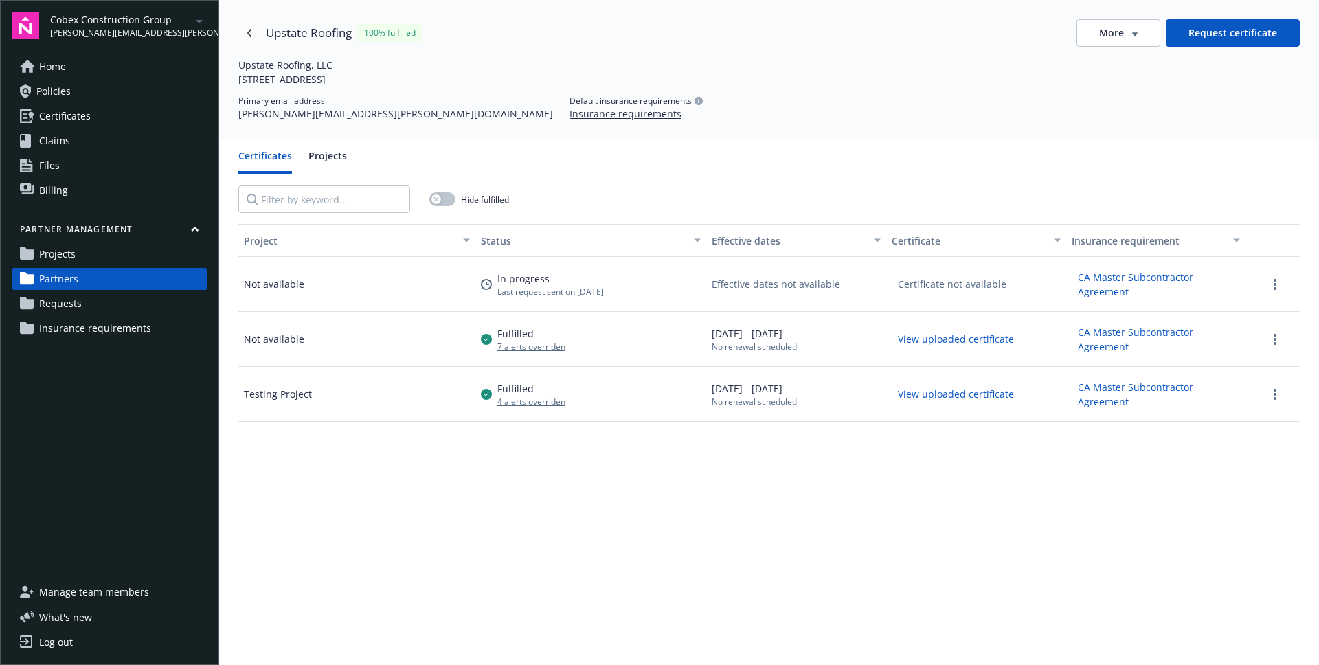
click at [113, 299] on link "Requests" at bounding box center [110, 304] width 196 height 22
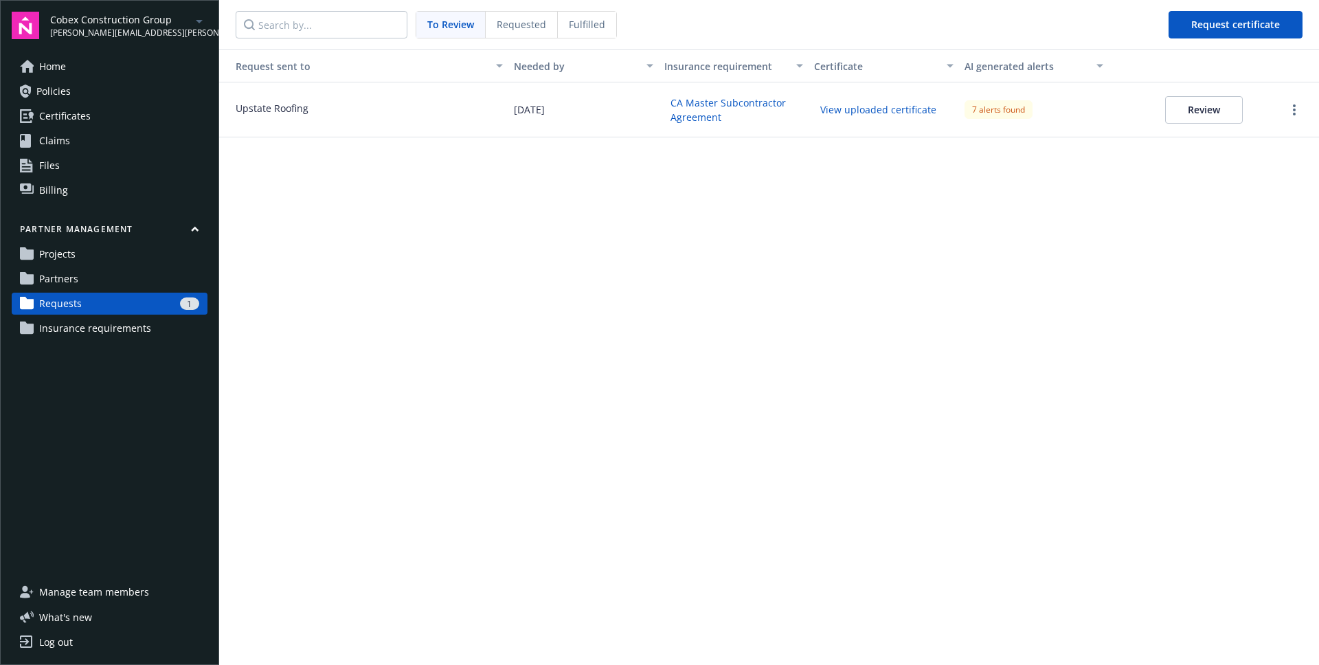
click at [1222, 112] on button "Review" at bounding box center [1204, 109] width 78 height 27
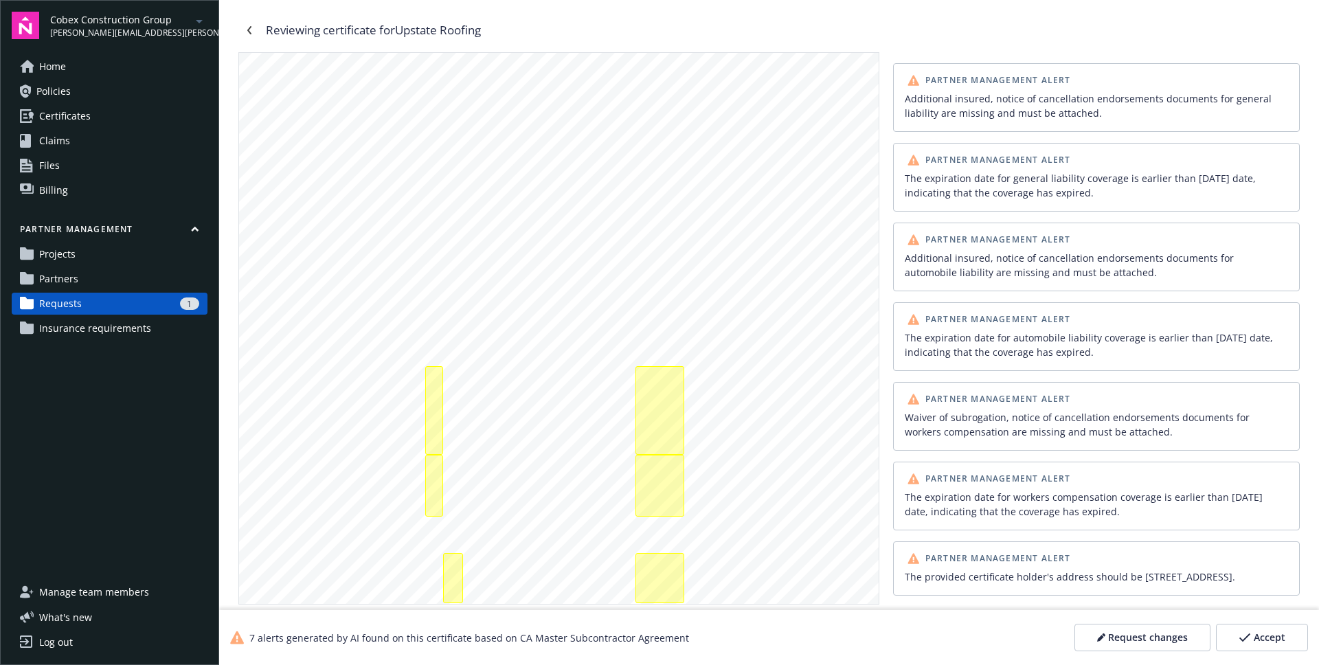
click at [1157, 633] on span "Request changes" at bounding box center [1148, 637] width 80 height 14
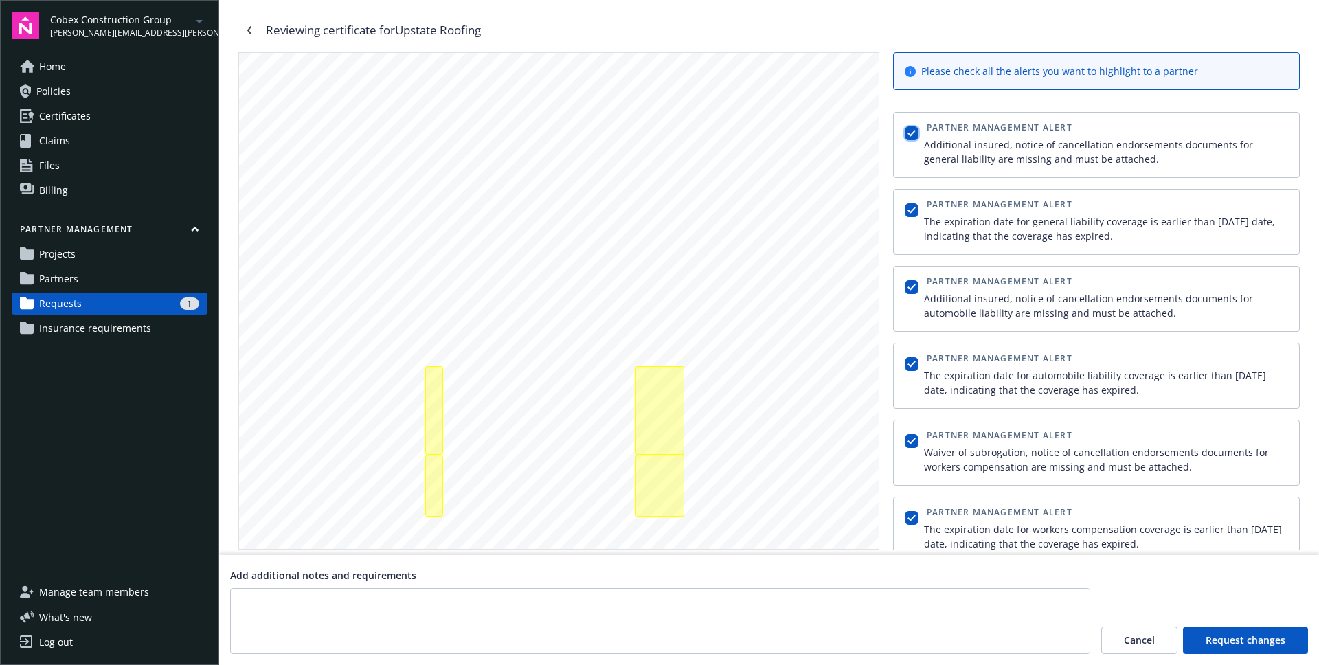
click at [909, 131] on input "checkbox" at bounding box center [911, 133] width 14 height 14
checkbox input "false"
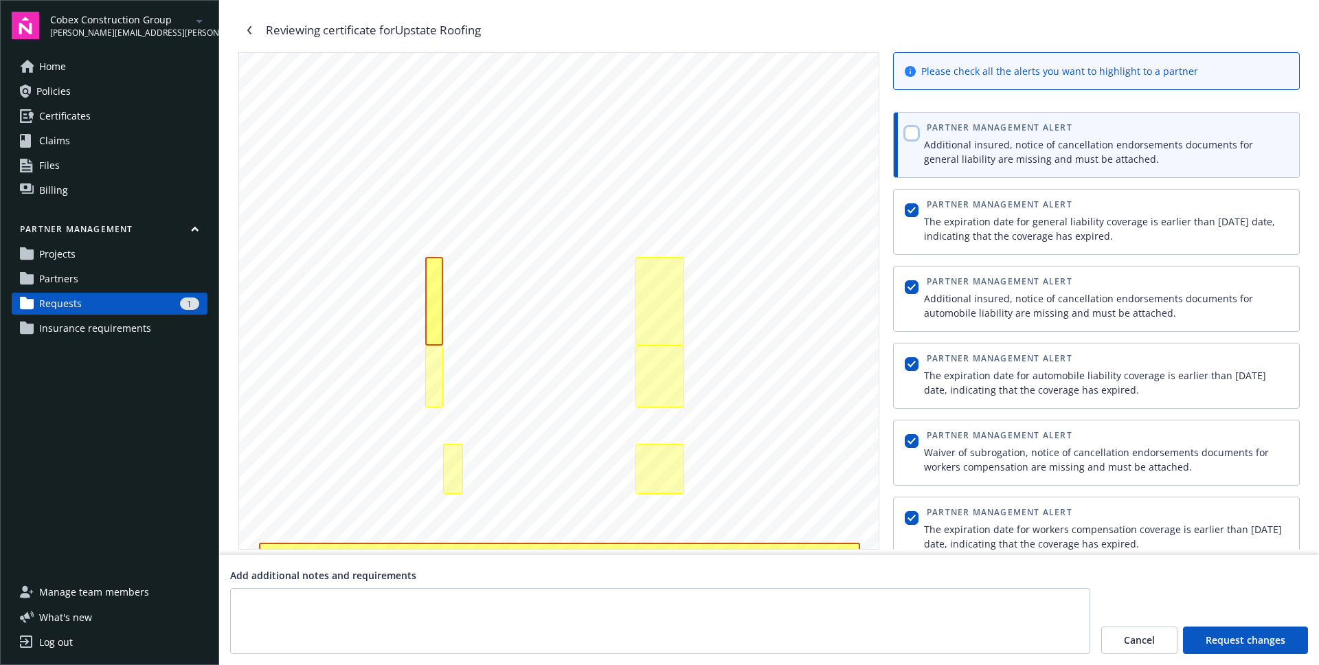
scroll to position [110, 0]
click at [909, 212] on input "checkbox" at bounding box center [911, 210] width 14 height 14
checkbox input "false"
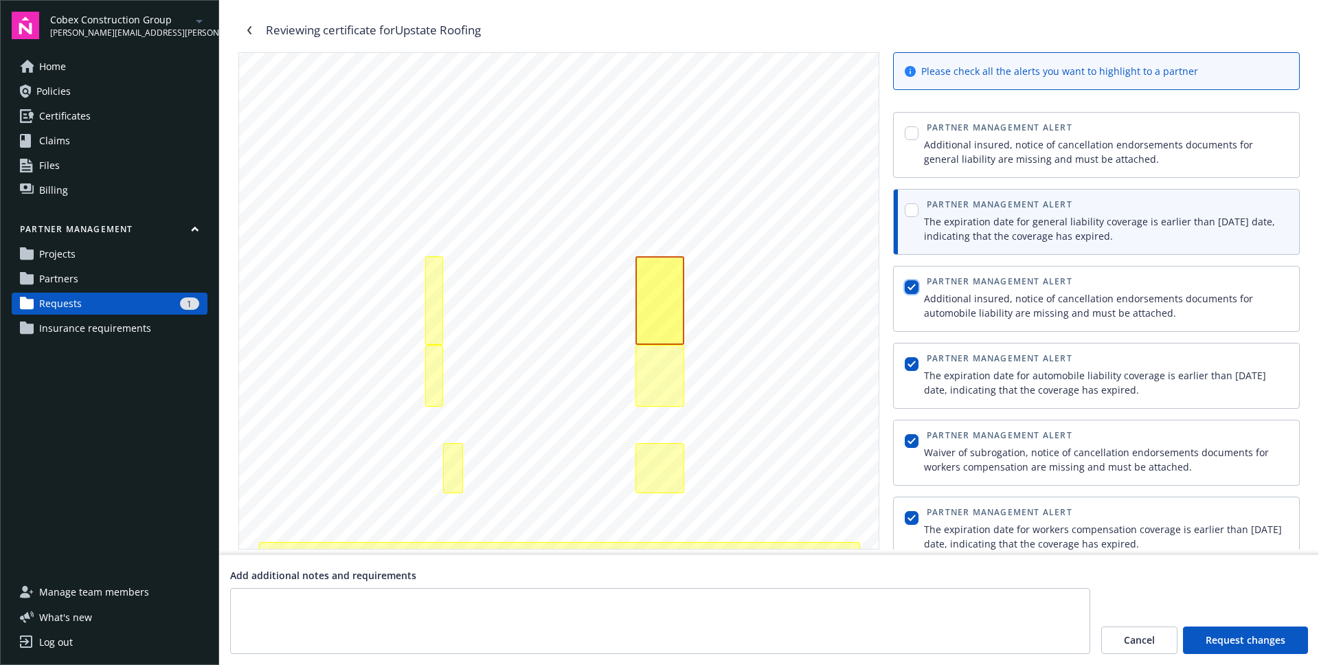
click at [907, 289] on input "checkbox" at bounding box center [911, 287] width 14 height 14
checkbox input "false"
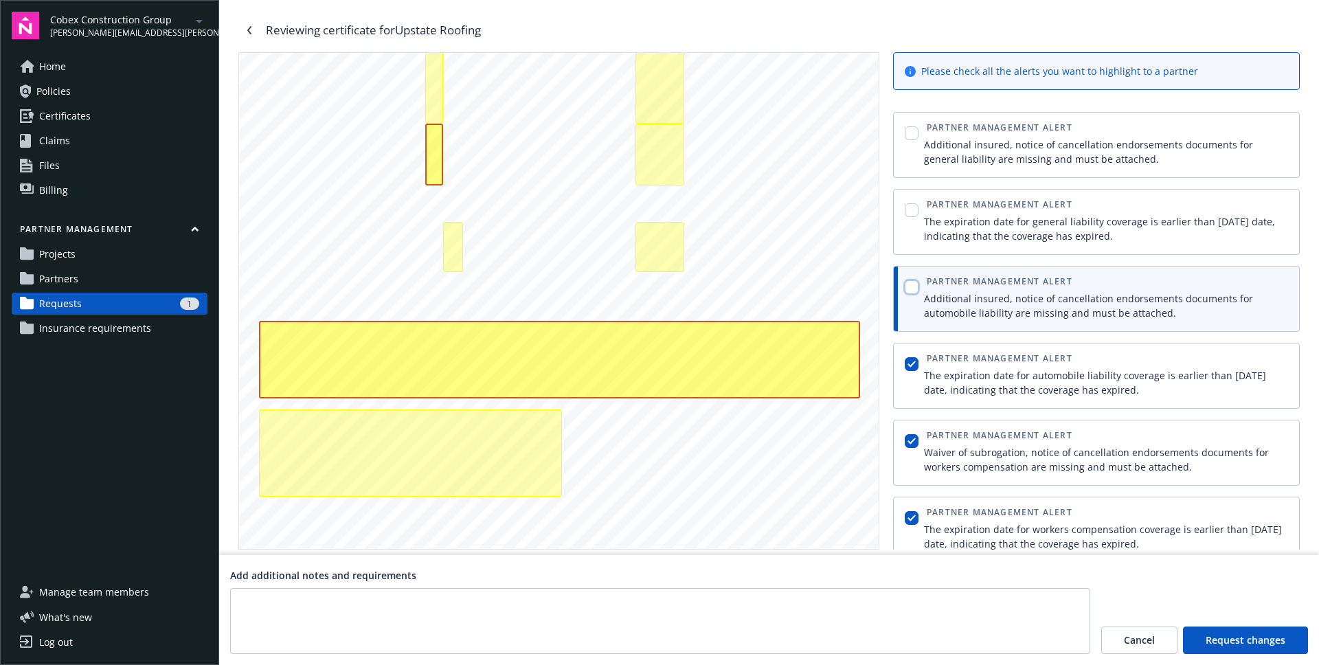
scroll to position [332, 0]
click at [904, 133] on input "checkbox" at bounding box center [911, 133] width 14 height 14
checkbox input "true"
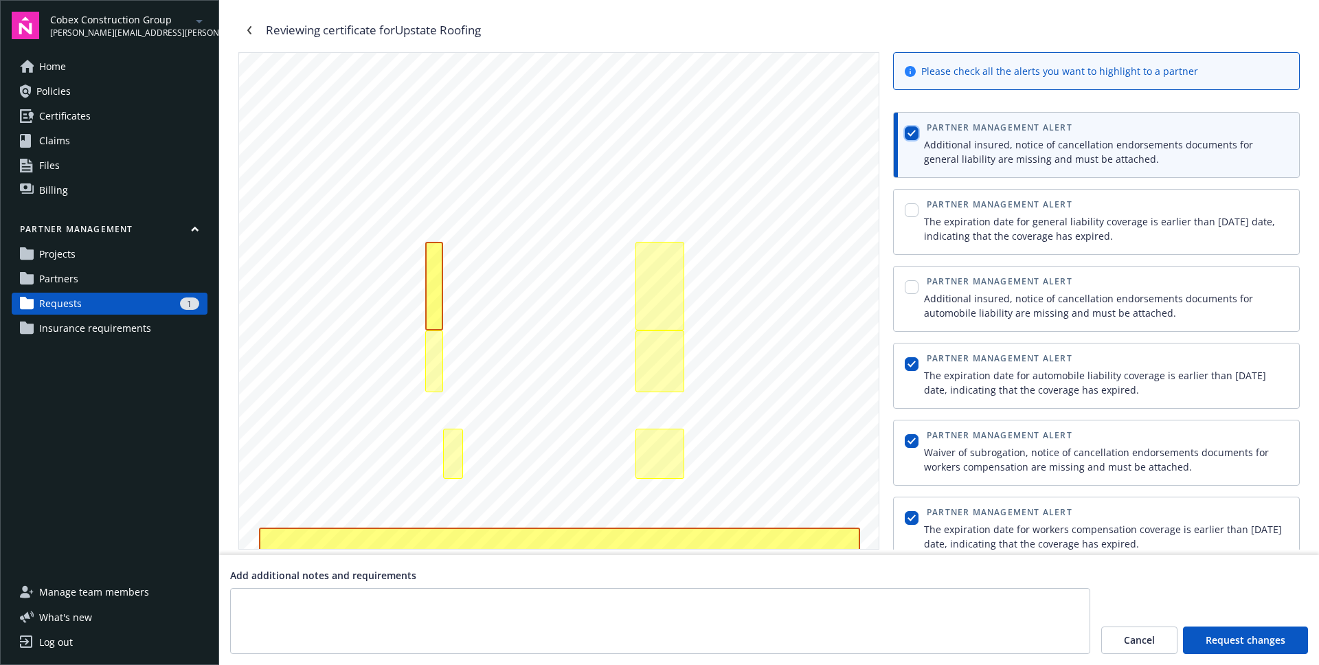
scroll to position [110, 0]
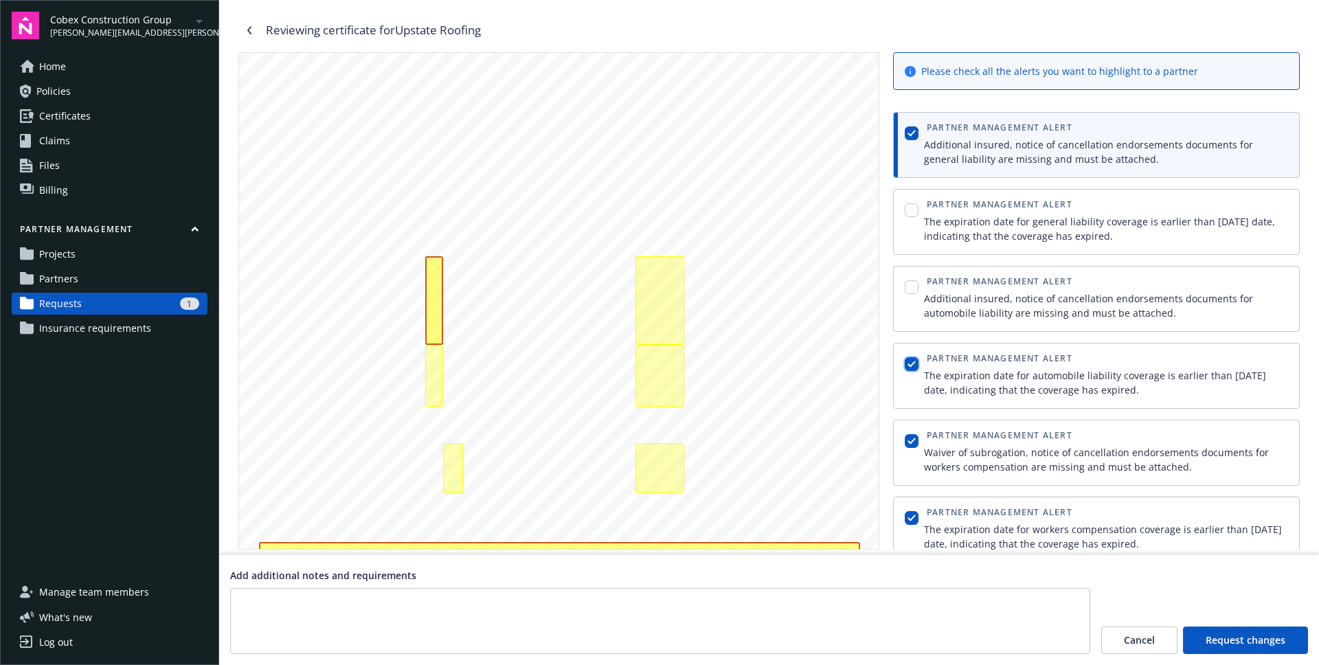
click at [911, 365] on input "checkbox" at bounding box center [911, 364] width 14 height 14
checkbox input "false"
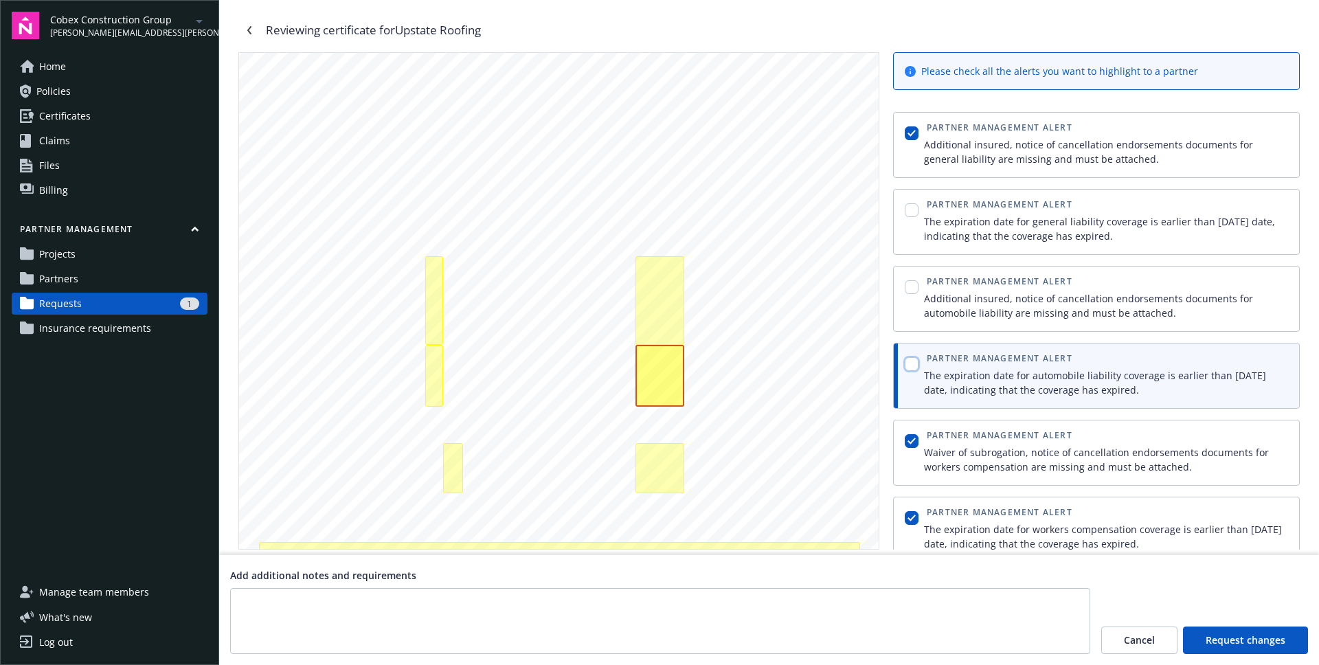
scroll to position [45, 0]
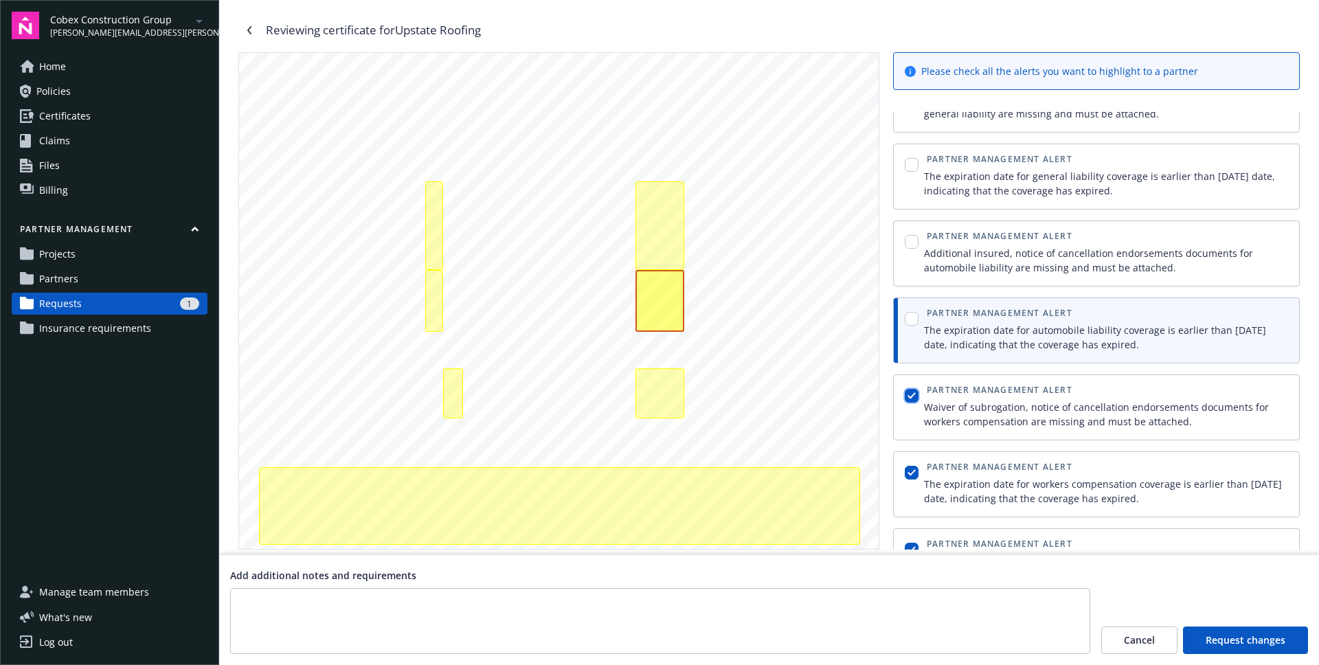
click at [913, 392] on input "checkbox" at bounding box center [911, 396] width 14 height 14
checkbox input "false"
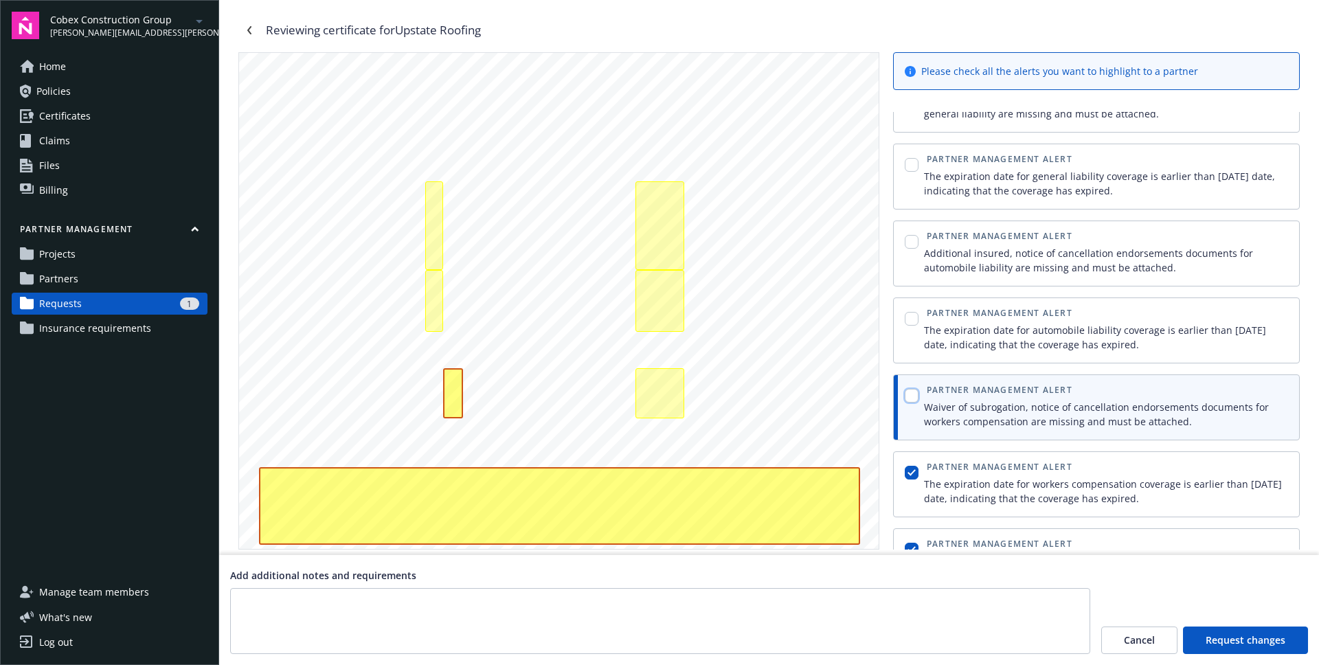
scroll to position [90, 0]
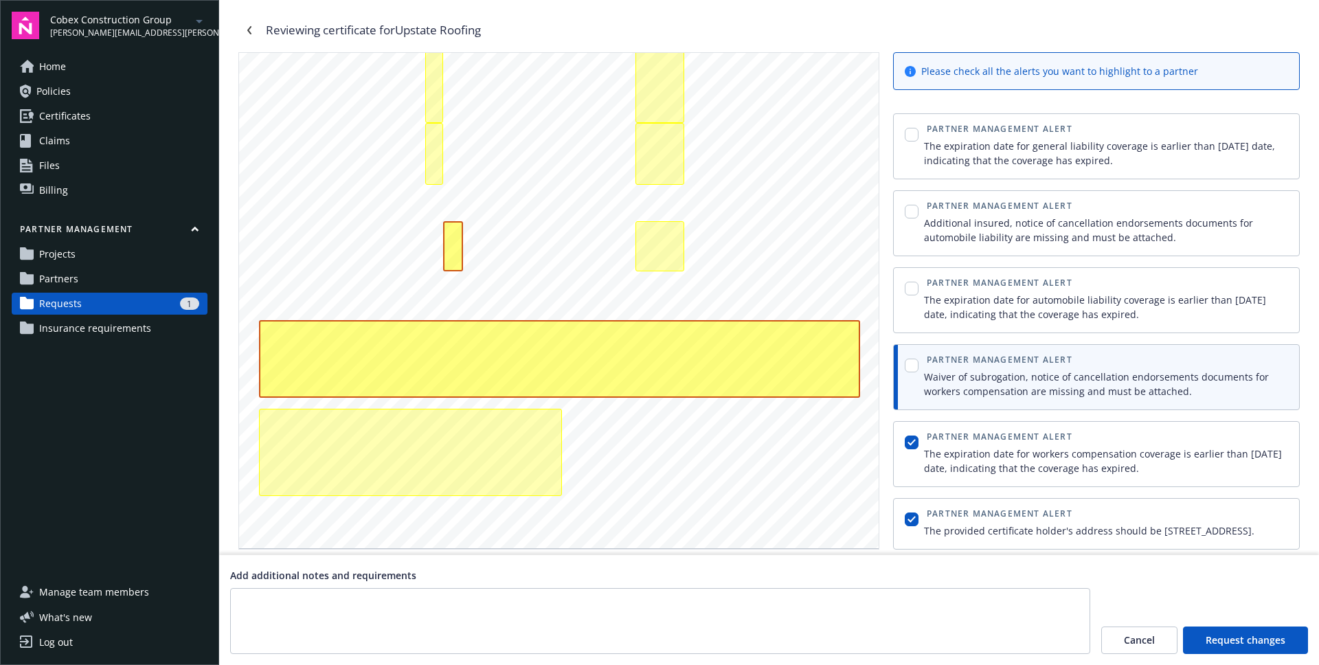
click at [914, 436] on div "button" at bounding box center [911, 454] width 19 height 48
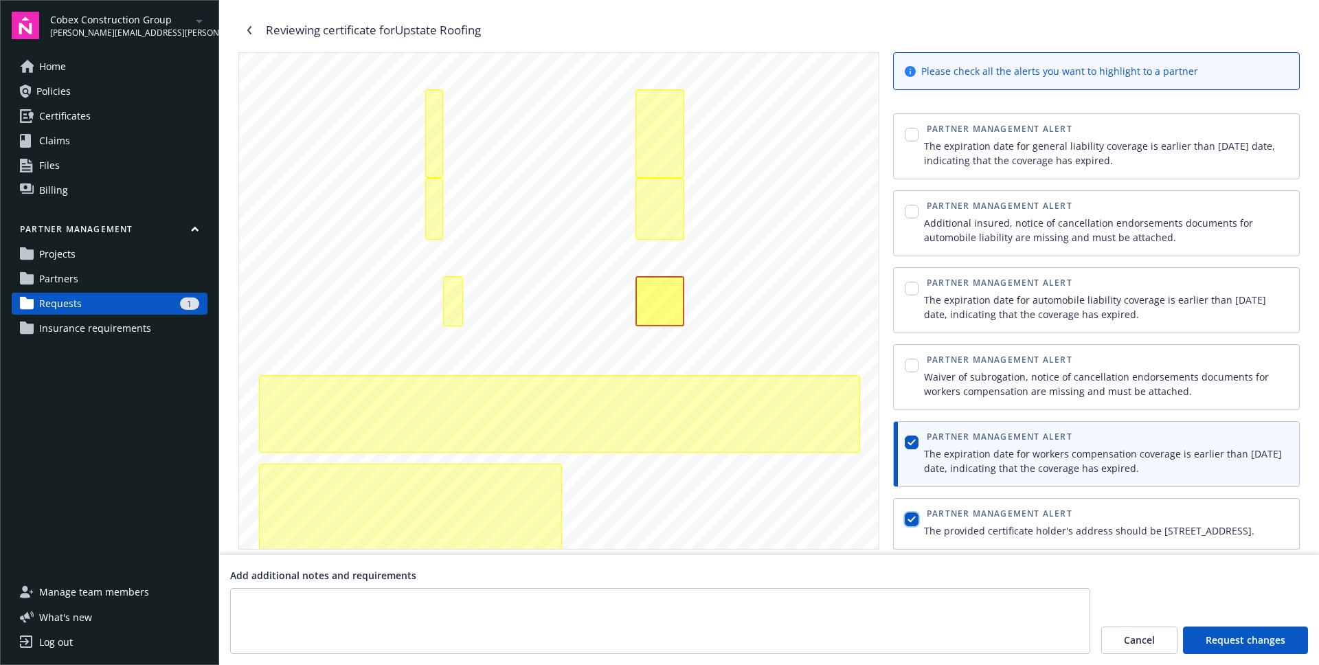
click at [913, 512] on input "checkbox" at bounding box center [911, 519] width 14 height 14
checkbox input "false"
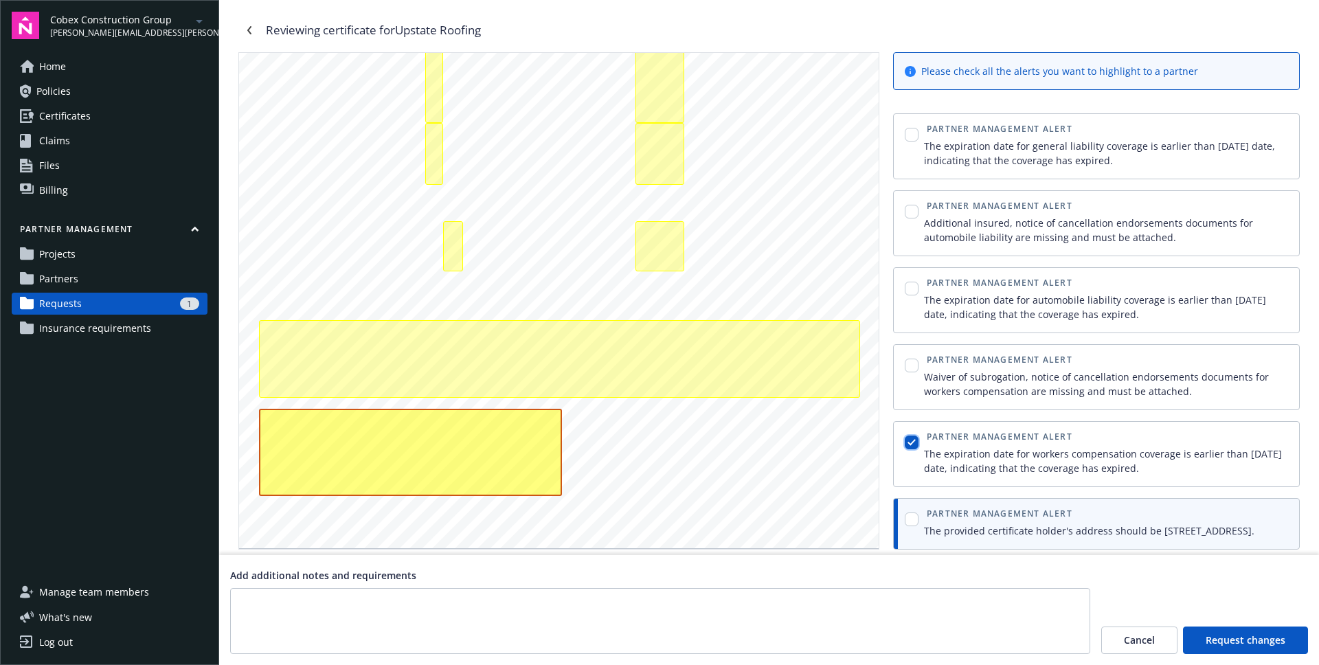
click at [914, 435] on input "checkbox" at bounding box center [911, 442] width 14 height 14
checkbox input "false"
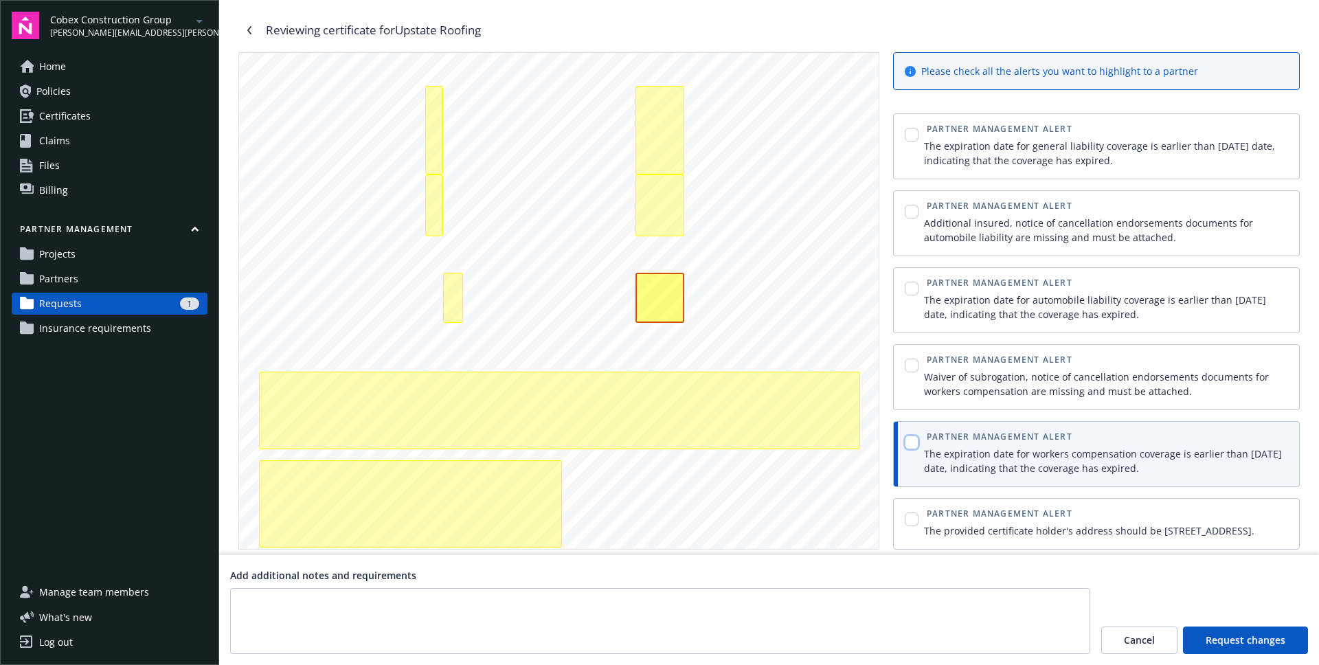
scroll to position [277, 0]
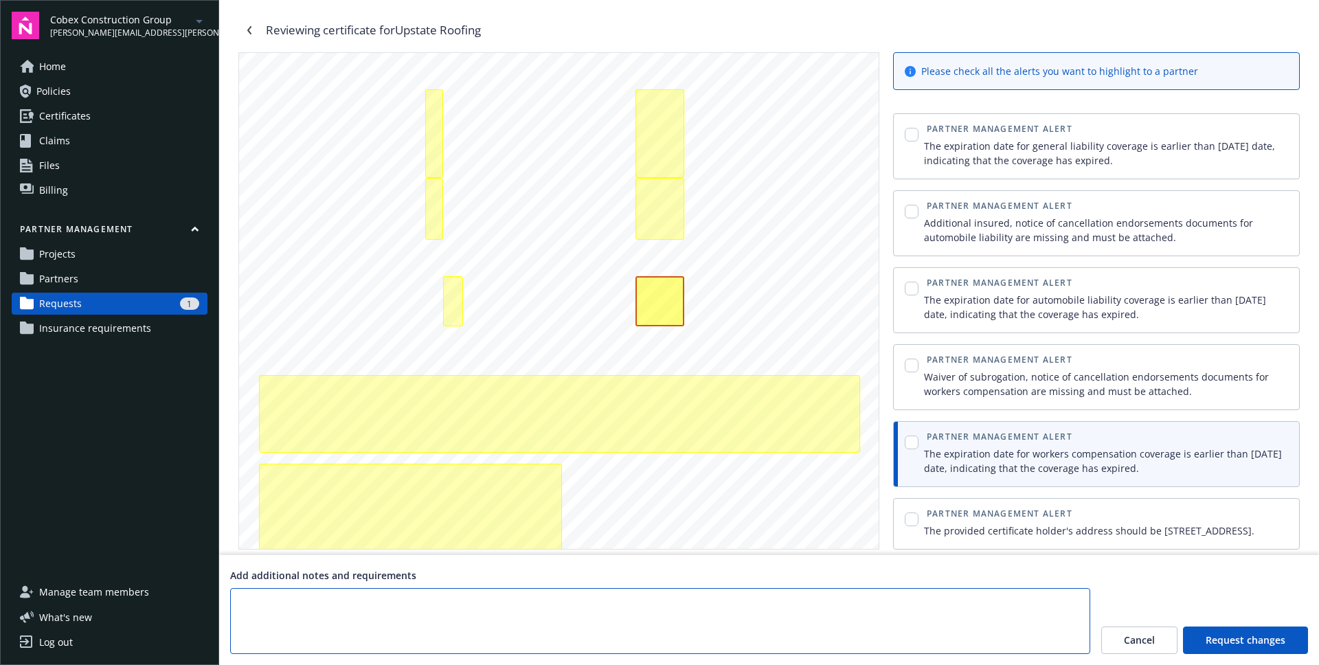
click at [814, 638] on textarea at bounding box center [660, 621] width 860 height 66
type textarea "Fix AI"
click at [1276, 637] on span "Request changes" at bounding box center [1245, 640] width 80 height 14
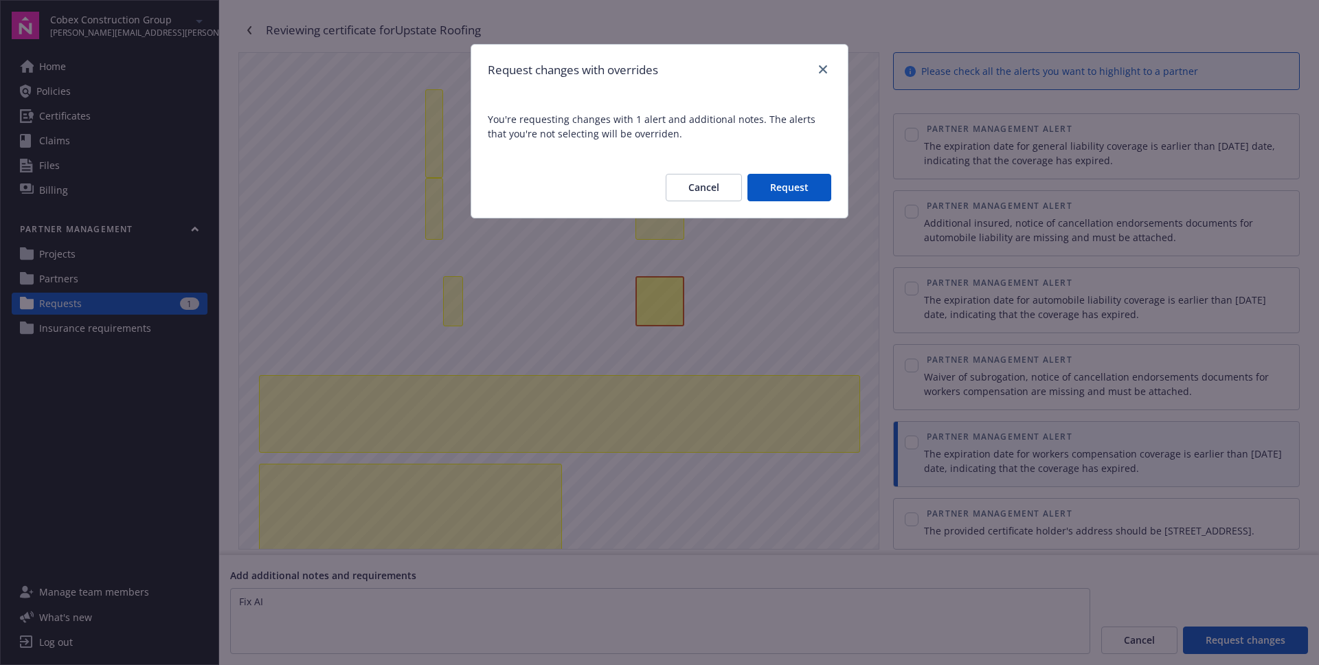
click at [786, 183] on button "Request" at bounding box center [789, 187] width 84 height 27
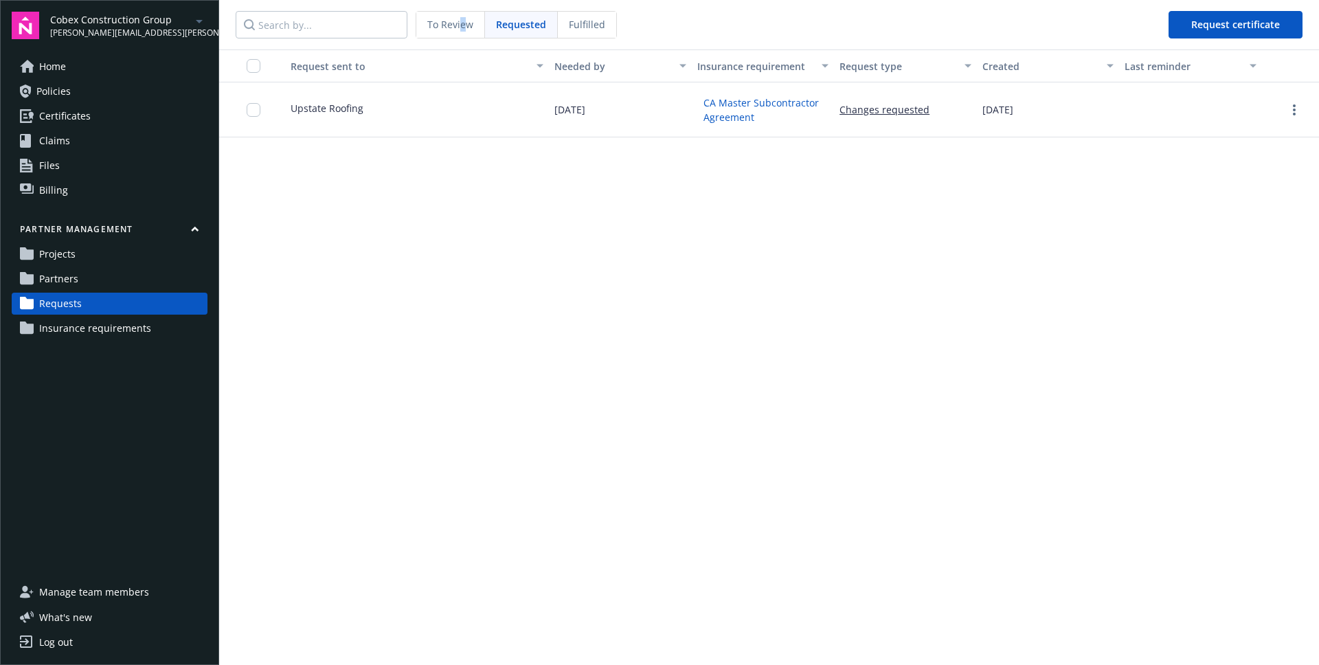
click at [462, 19] on span "To Review" at bounding box center [450, 24] width 46 height 14
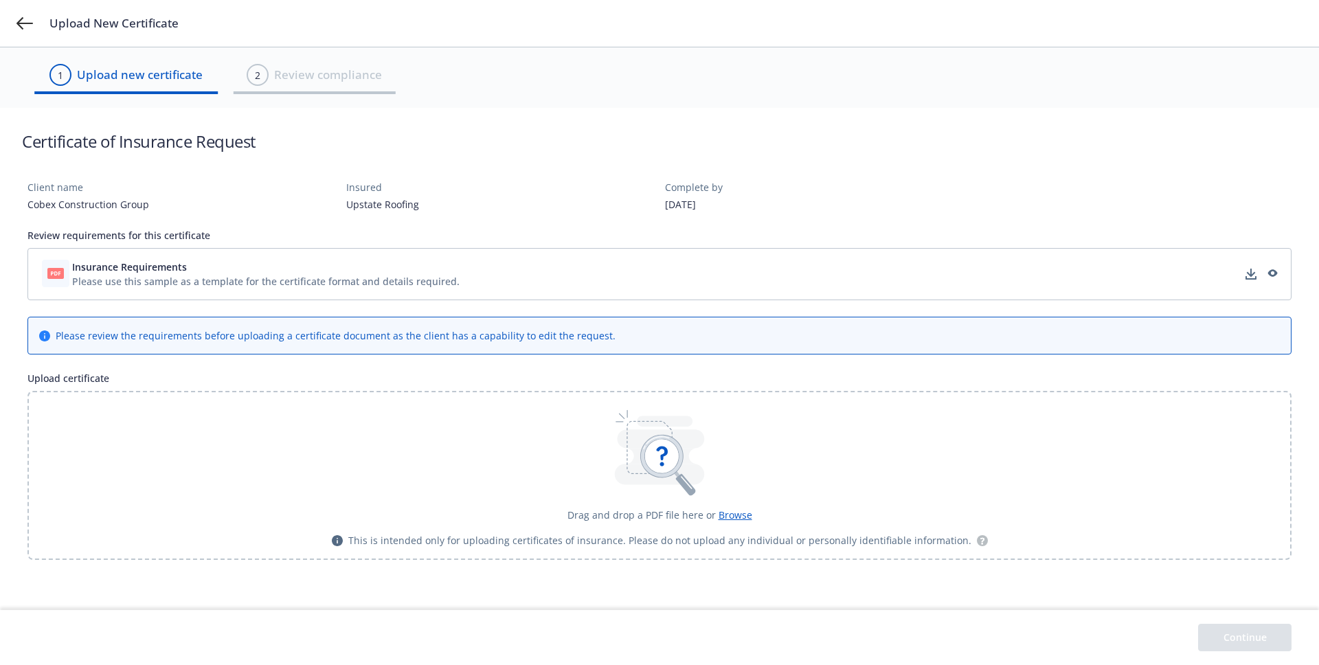
click at [738, 516] on span "Browse" at bounding box center [735, 514] width 34 height 13
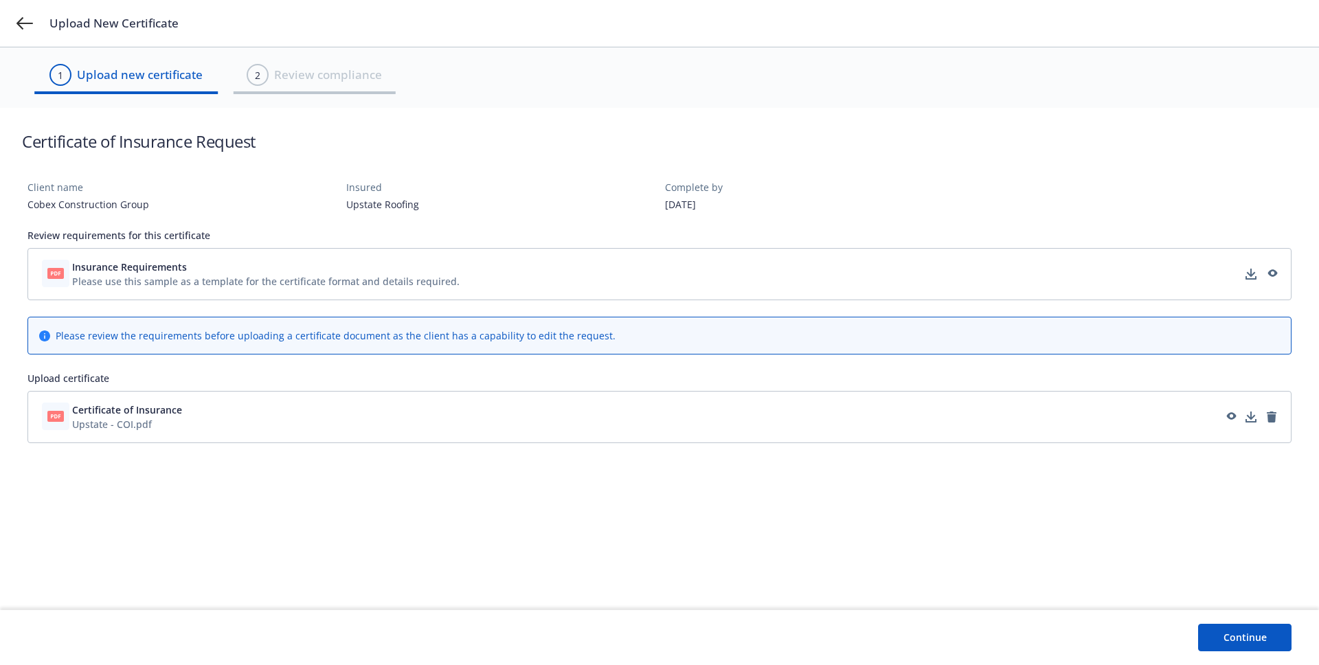
click at [1246, 629] on button "Continue" at bounding box center [1244, 637] width 93 height 27
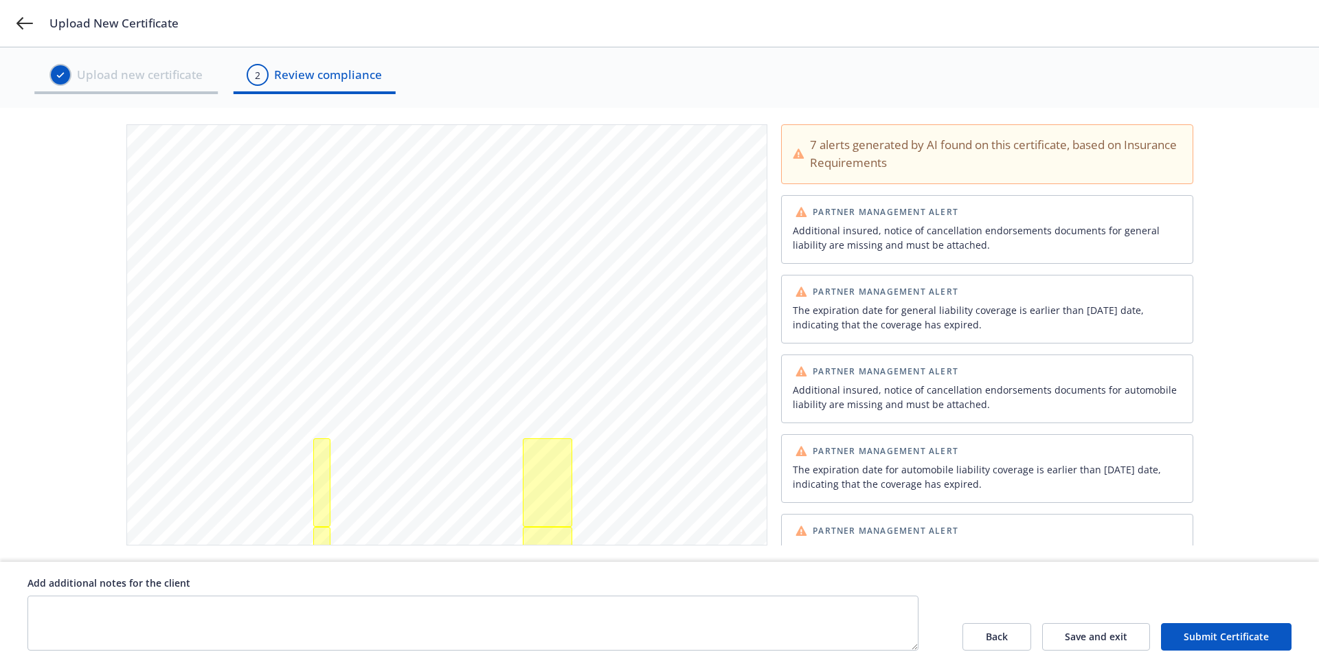
click at [1222, 639] on button "Submit Certificate" at bounding box center [1226, 636] width 130 height 27
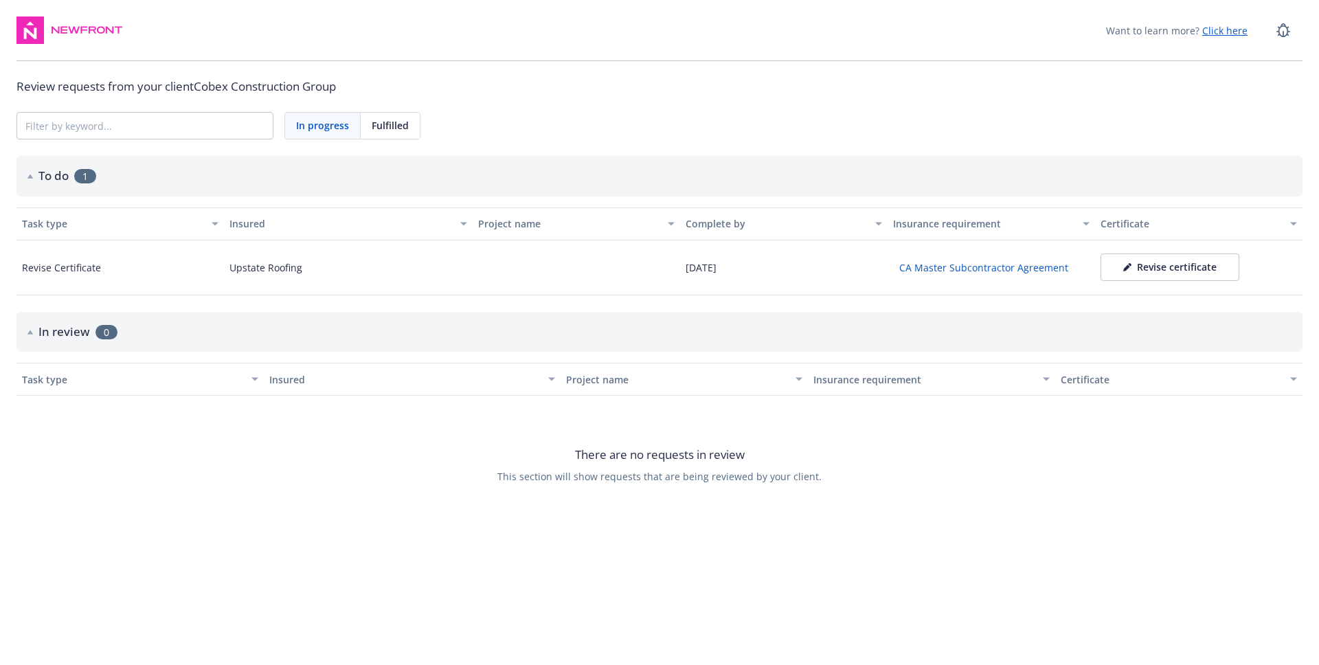
click at [944, 160] on div "To do 1" at bounding box center [659, 176] width 1286 height 40
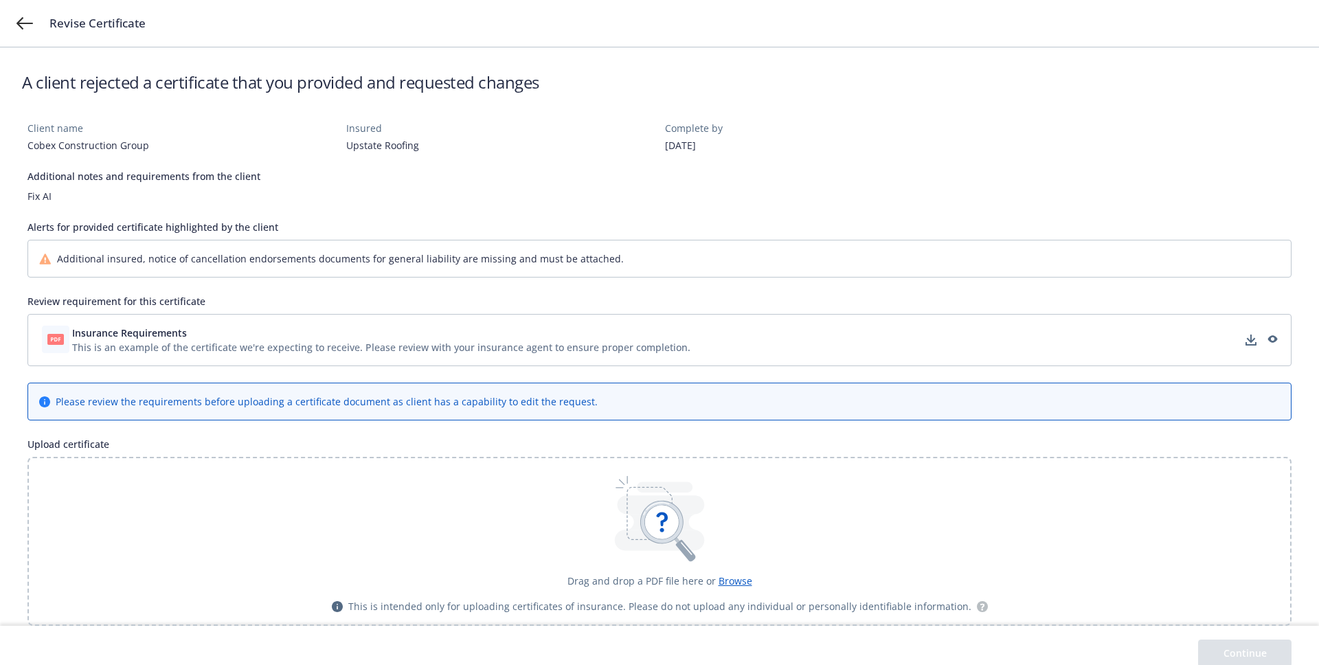
scroll to position [75, 0]
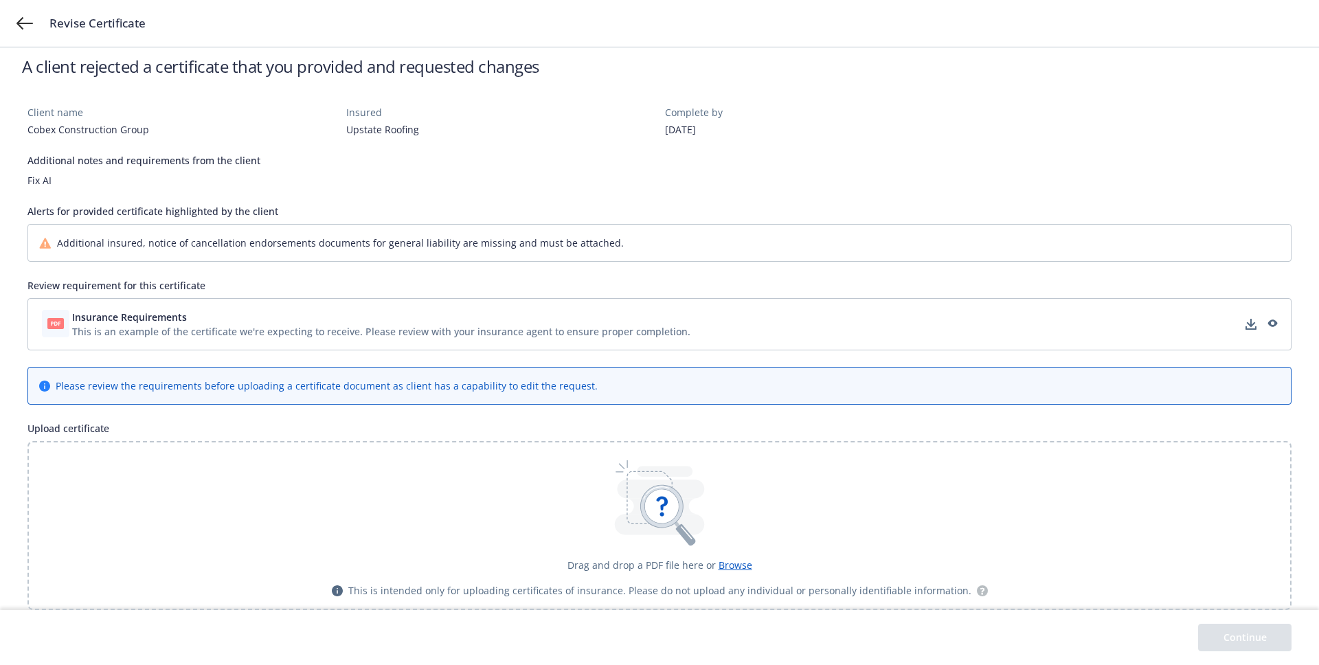
click at [409, 245] on span "Additional insured, notice of cancellation endorsements documents for general l…" at bounding box center [340, 243] width 567 height 14
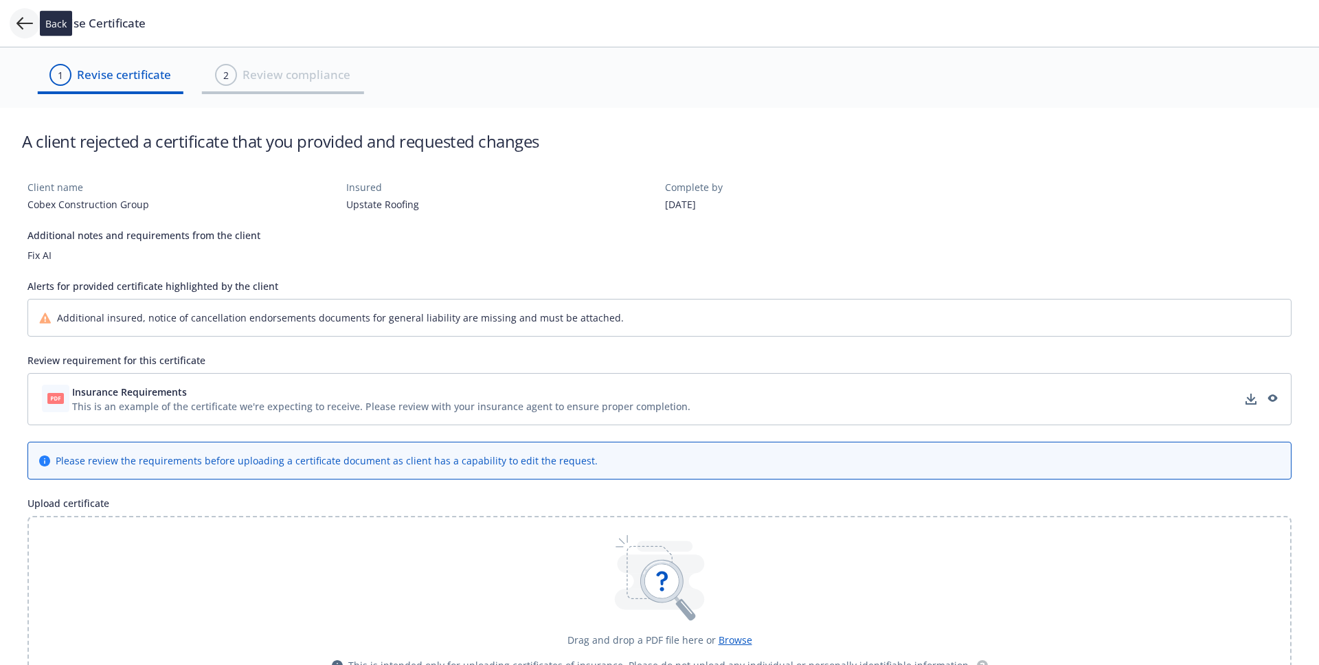
click at [17, 24] on icon at bounding box center [24, 23] width 16 height 12
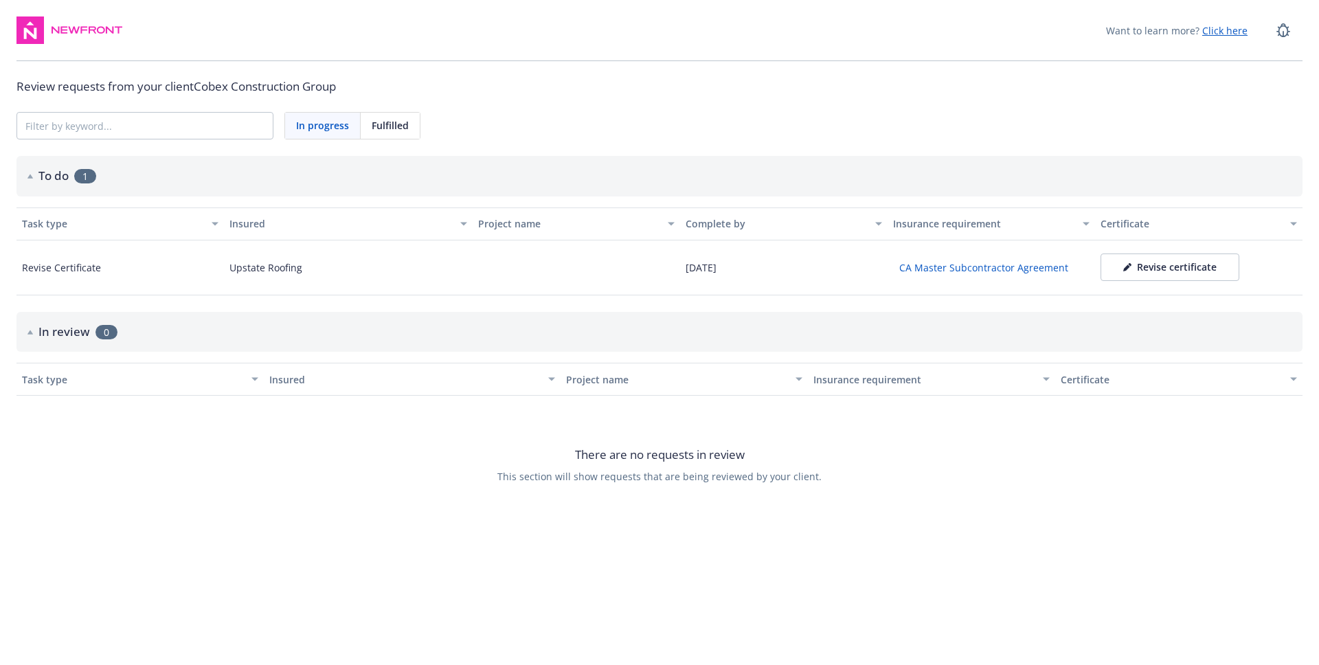
click at [1184, 271] on div "Revise certificate" at bounding box center [1169, 267] width 93 height 14
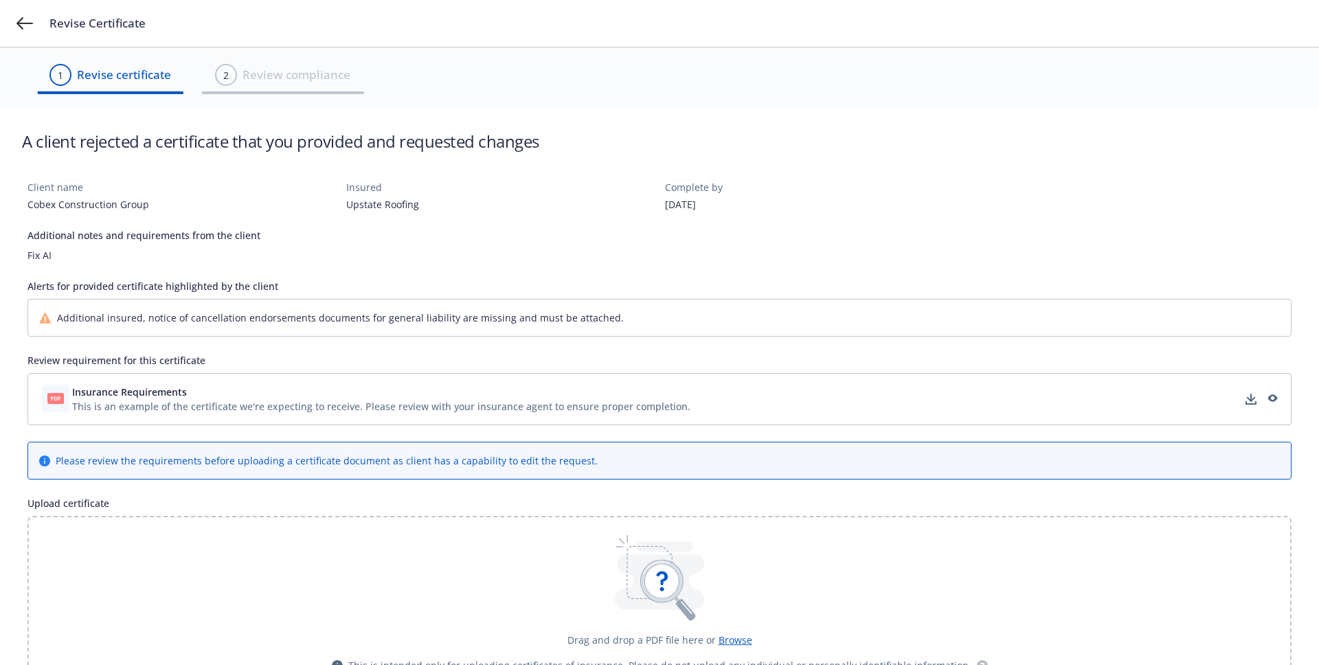
scroll to position [75, 0]
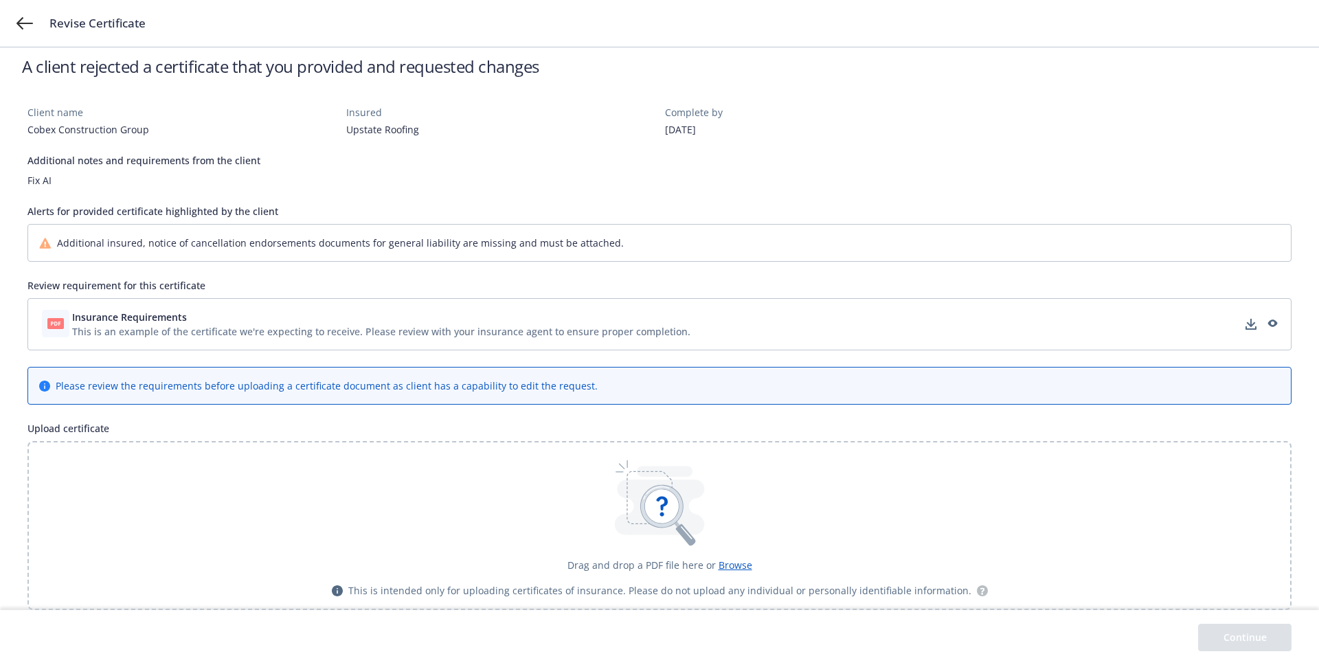
click at [729, 560] on span "Browse" at bounding box center [735, 564] width 34 height 13
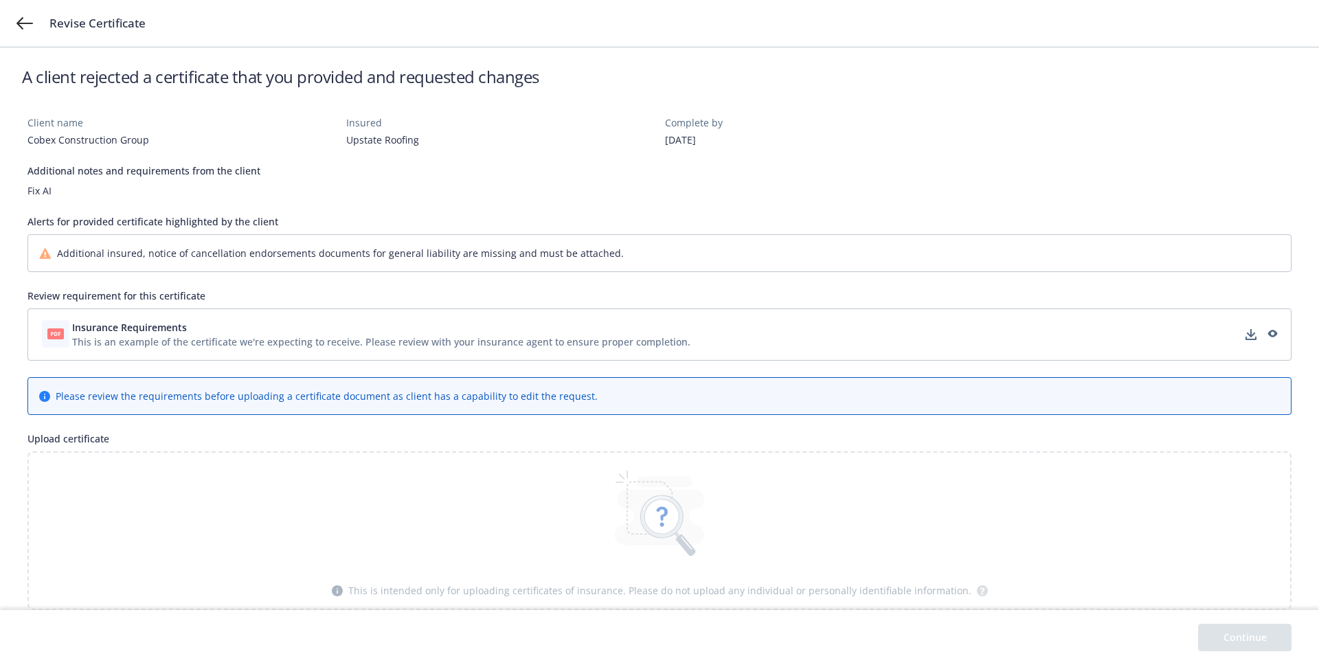
scroll to position [0, 0]
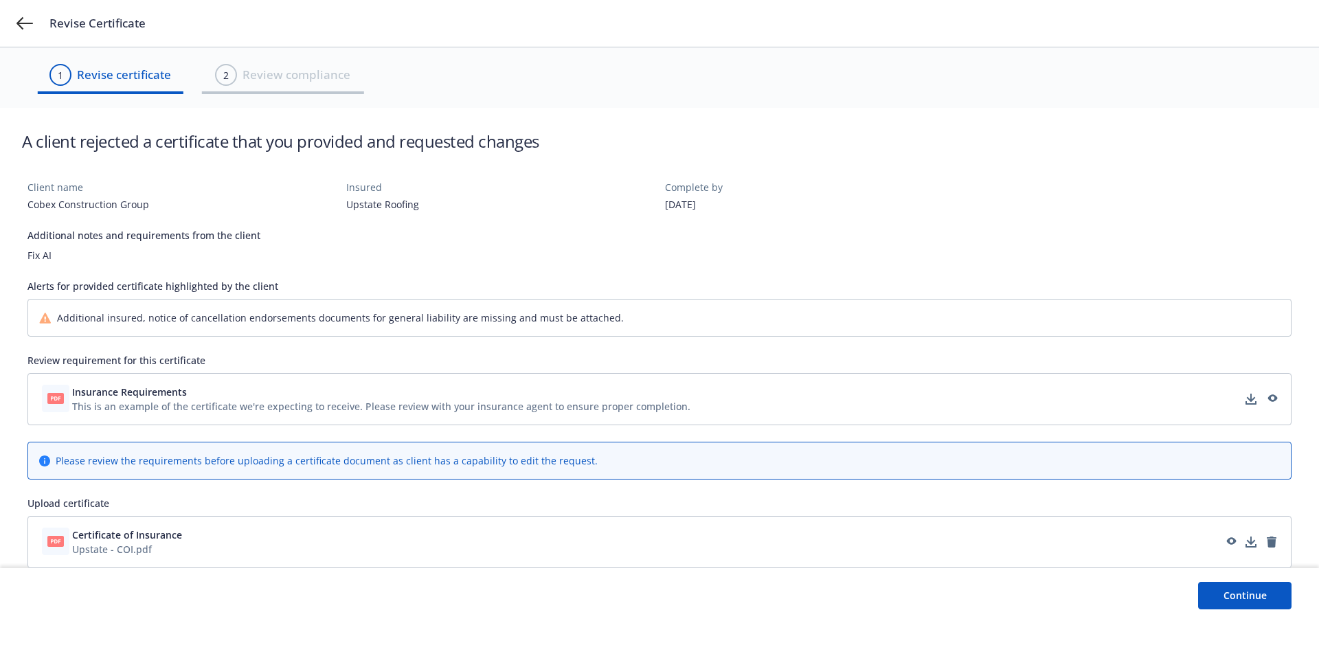
click at [1272, 593] on button "Continue" at bounding box center [1244, 595] width 93 height 27
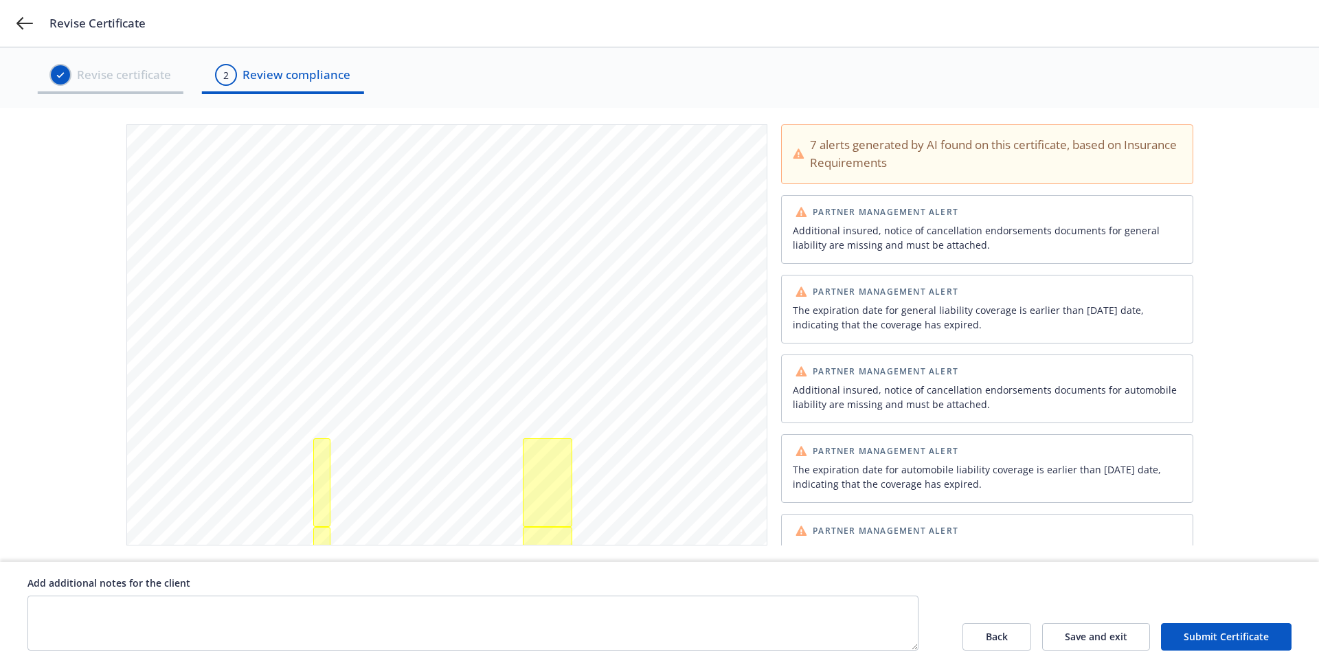
click at [1025, 637] on button "Back" at bounding box center [996, 636] width 69 height 27
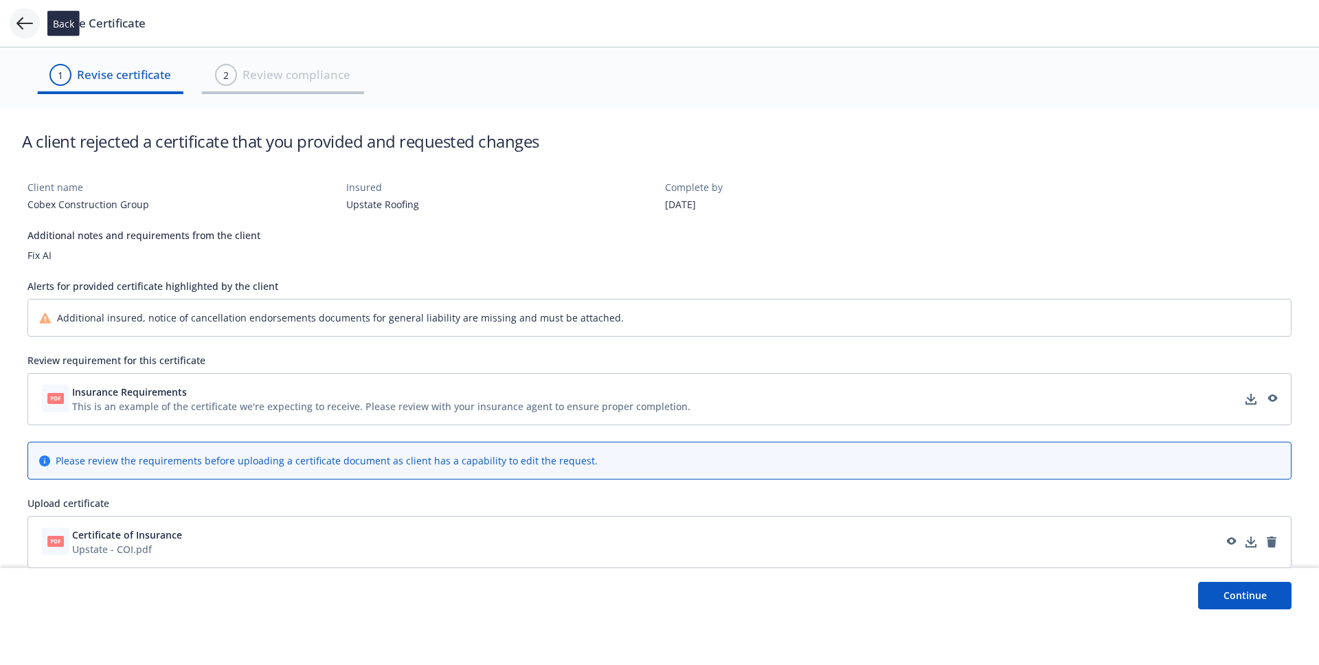
click at [25, 25] on icon at bounding box center [24, 23] width 16 height 16
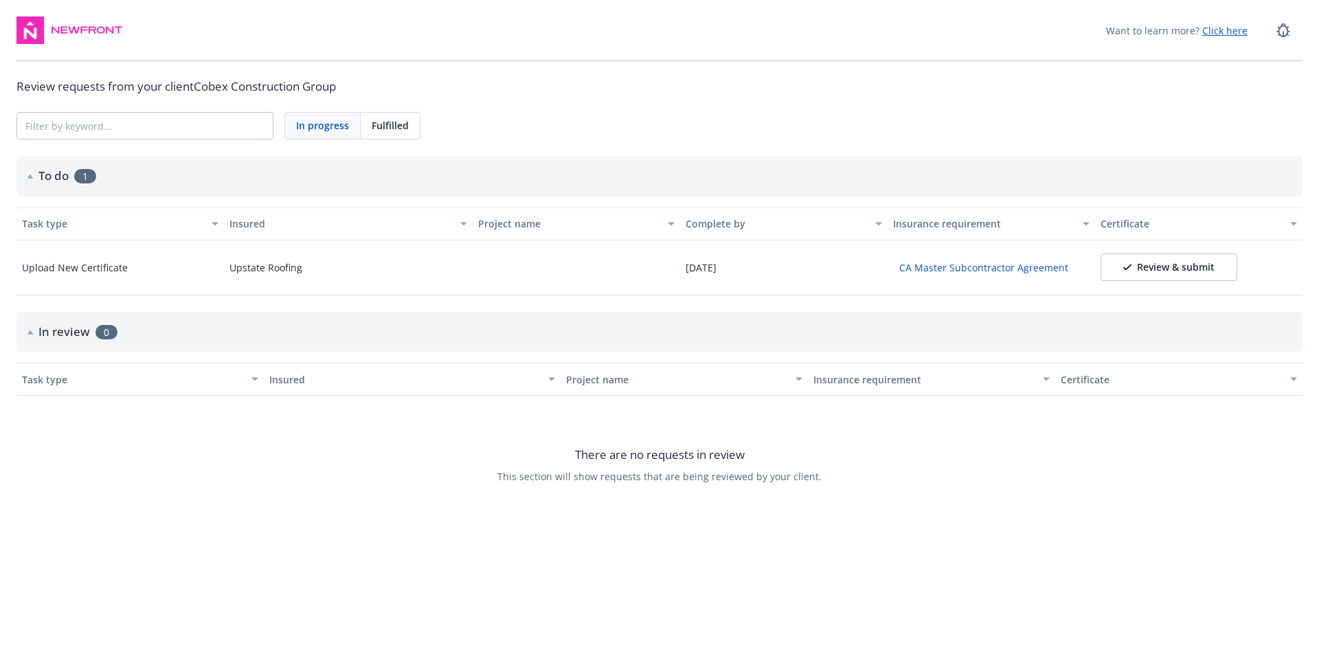
click at [1197, 268] on div "Review & submit" at bounding box center [1168, 267] width 91 height 14
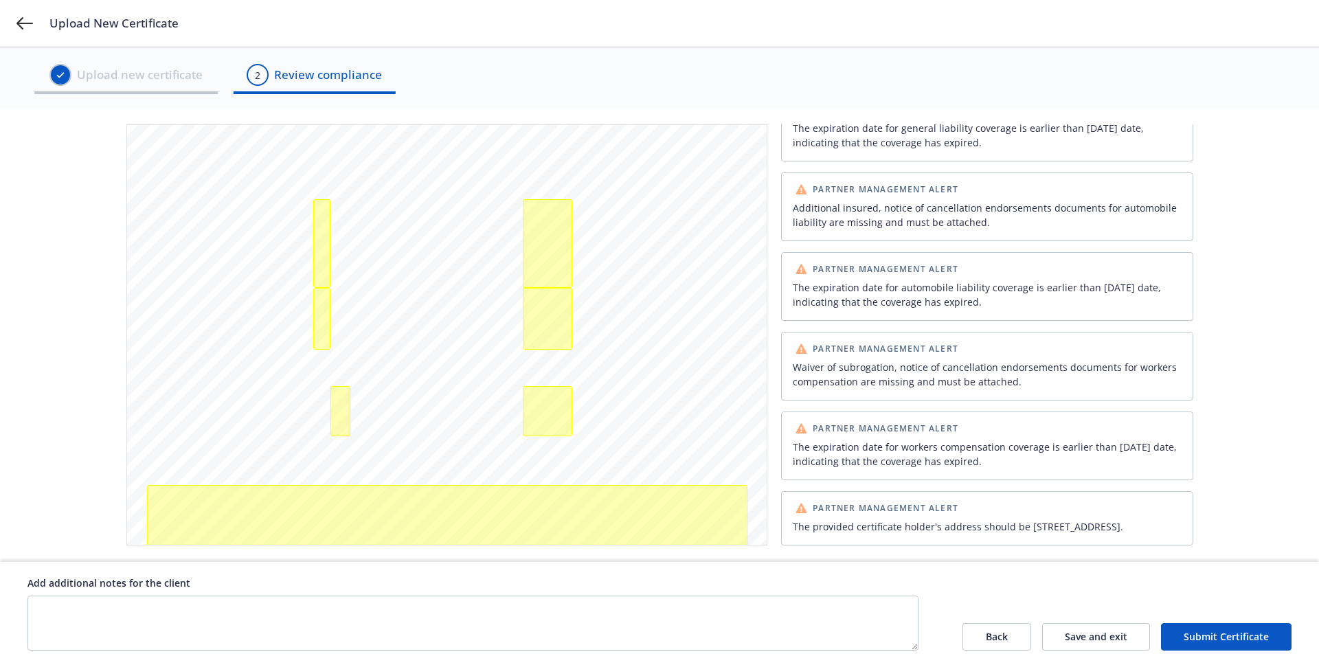
scroll to position [408, 0]
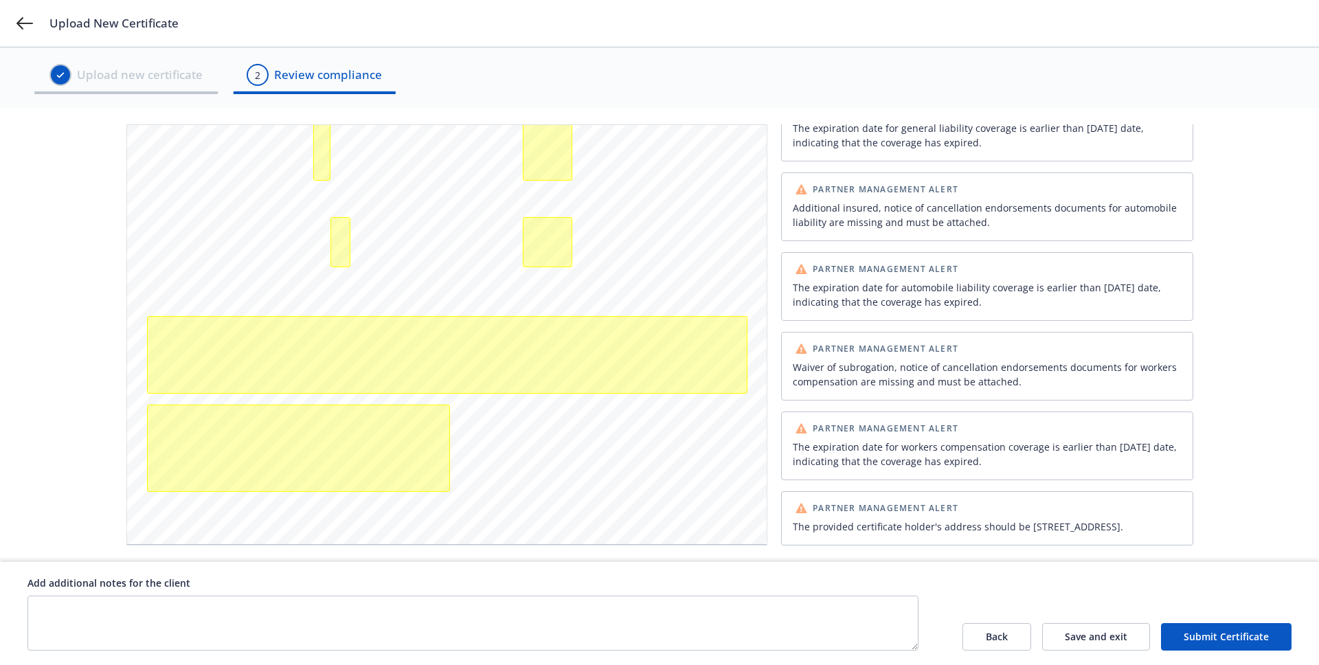
click at [1210, 629] on button "Submit Certificate" at bounding box center [1226, 636] width 130 height 27
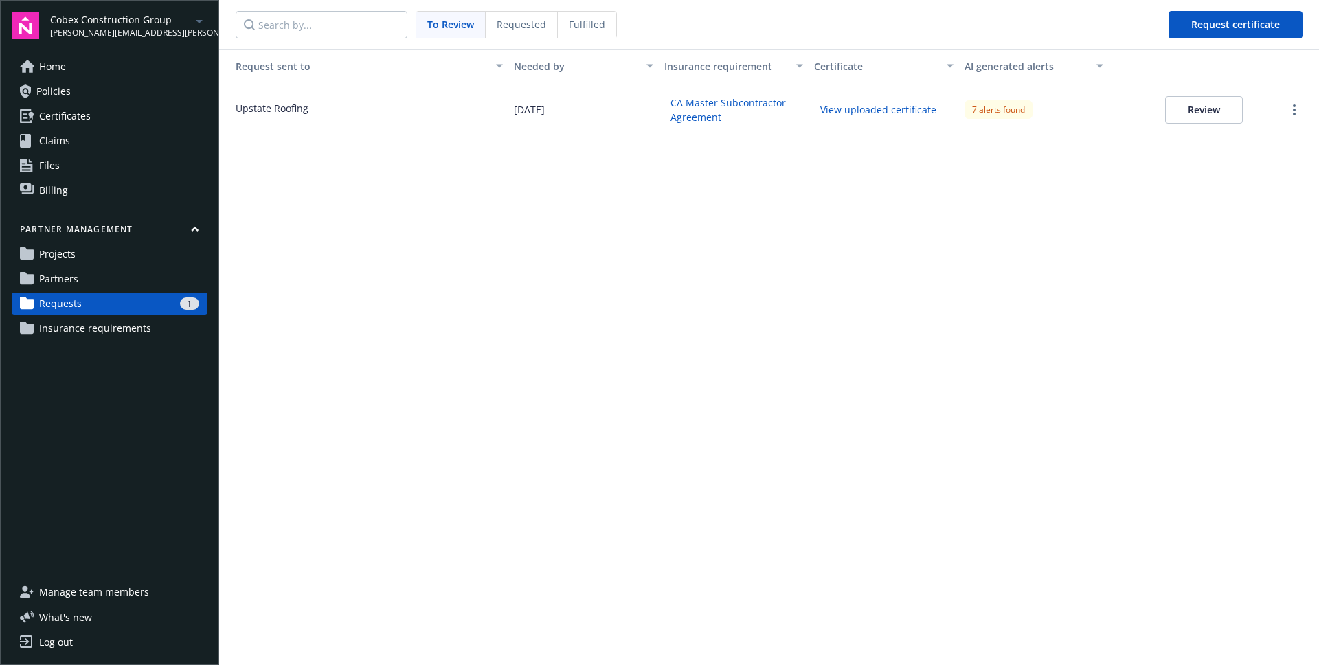
click button "Review"
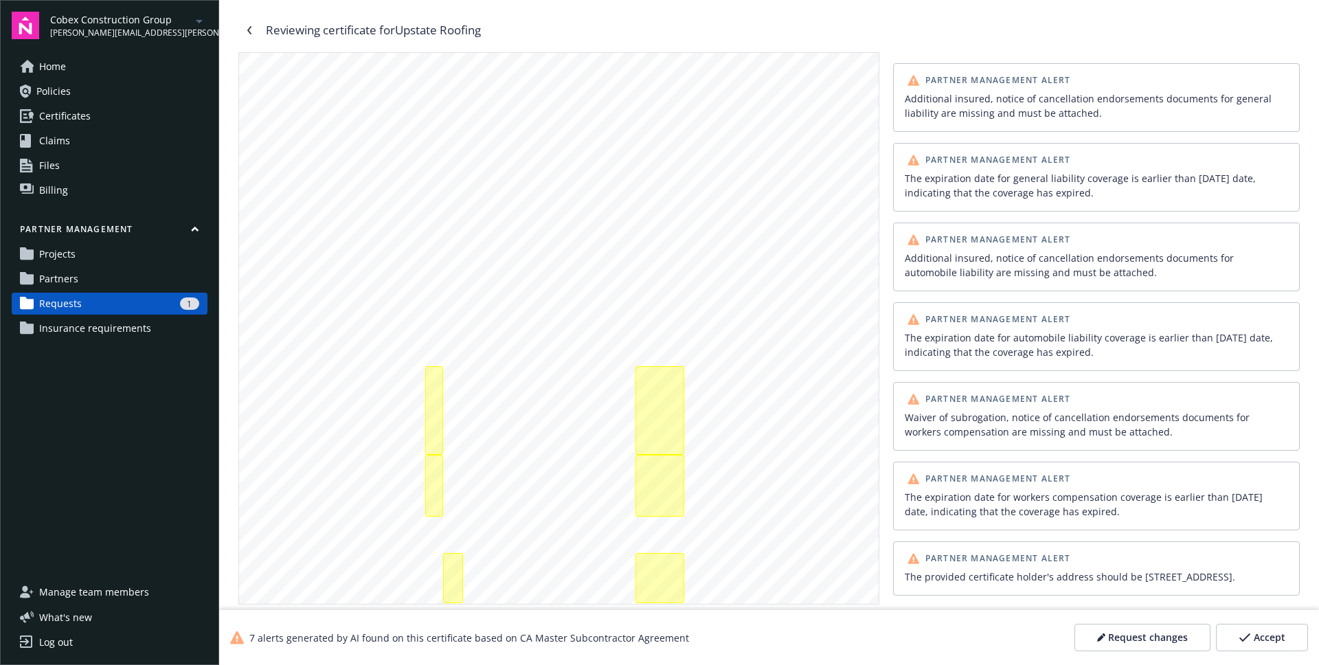
scroll to position [277, 0]
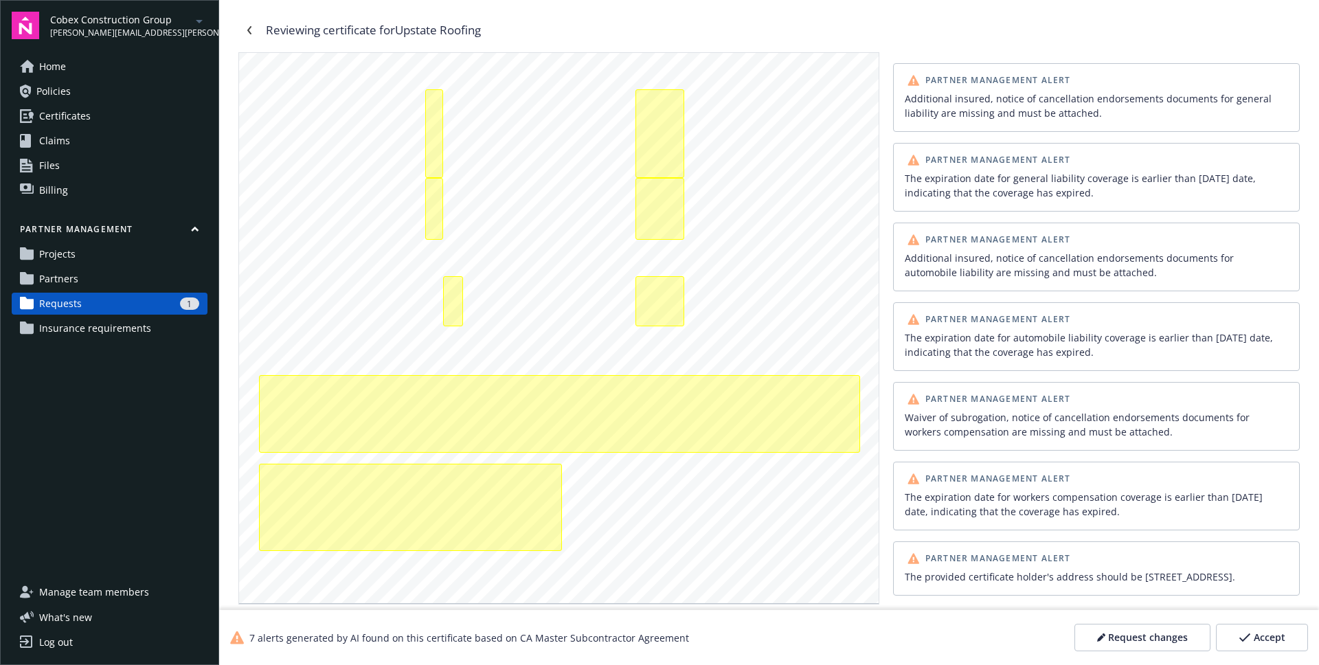
click icon "button"
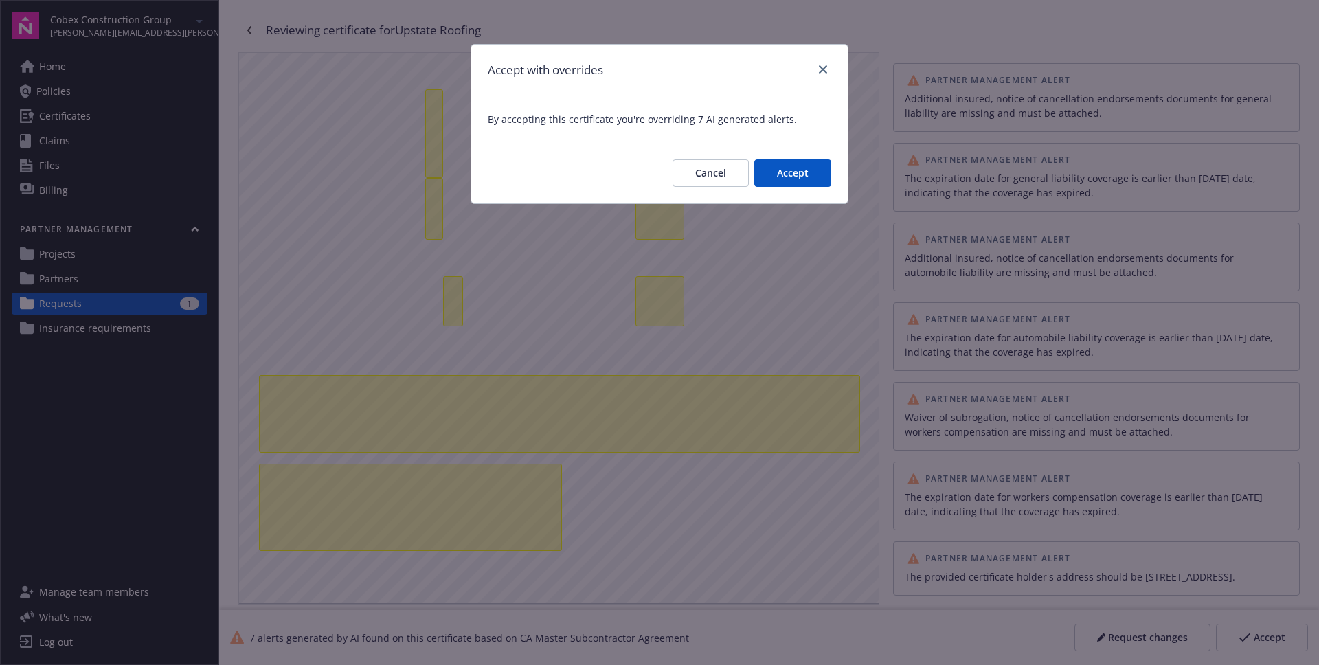
click button "Accept"
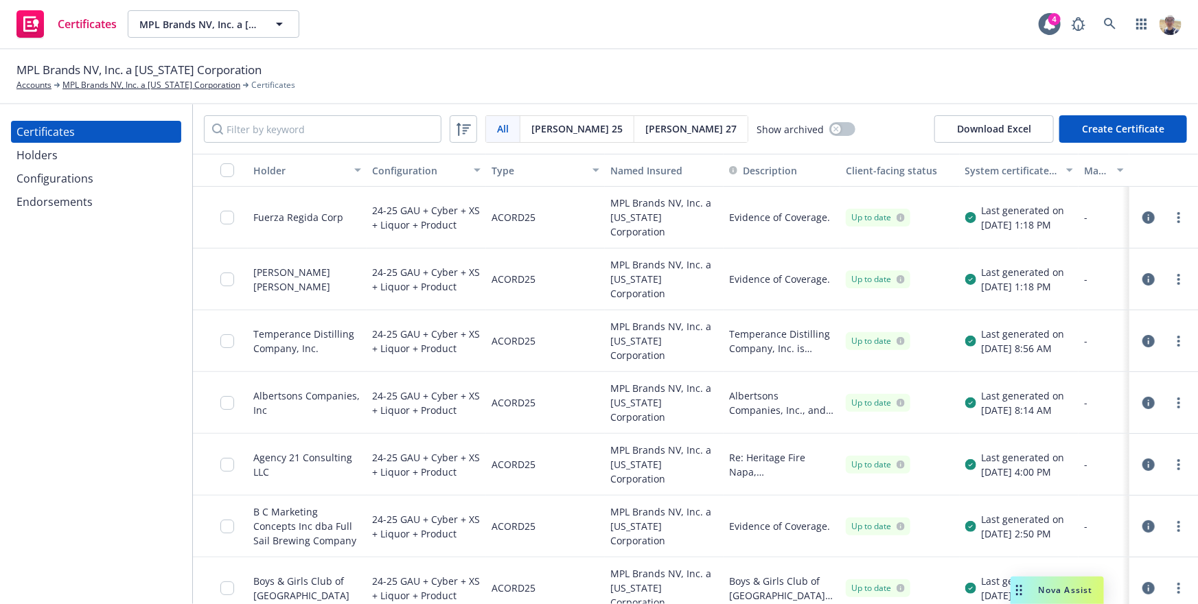
click at [924, 59] on div "MPL Brands NV, Inc. a [US_STATE] Corporation Accounts MPL Brands NV, Inc. a [US…" at bounding box center [599, 76] width 1198 height 55
